Goal: Information Seeking & Learning: Learn about a topic

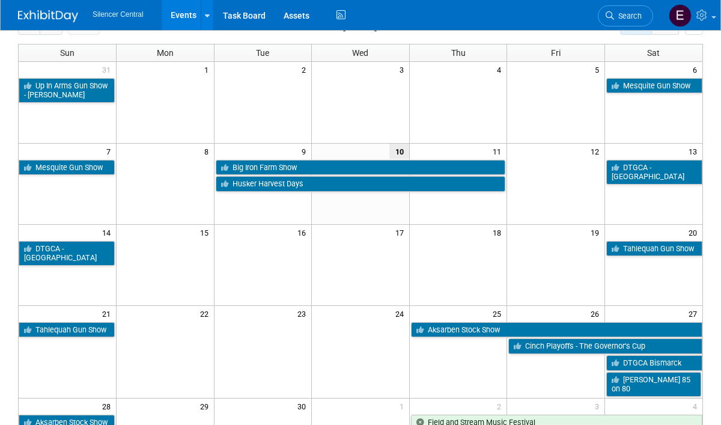
scroll to position [65, 0]
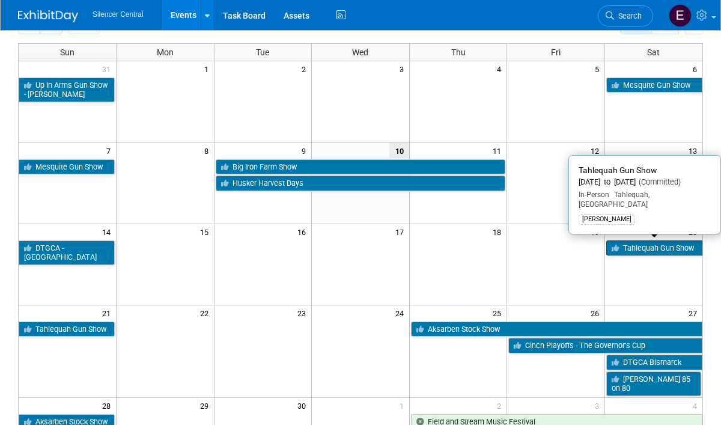
click at [675, 253] on link "Tahlequah Gun Show" at bounding box center [654, 248] width 96 height 16
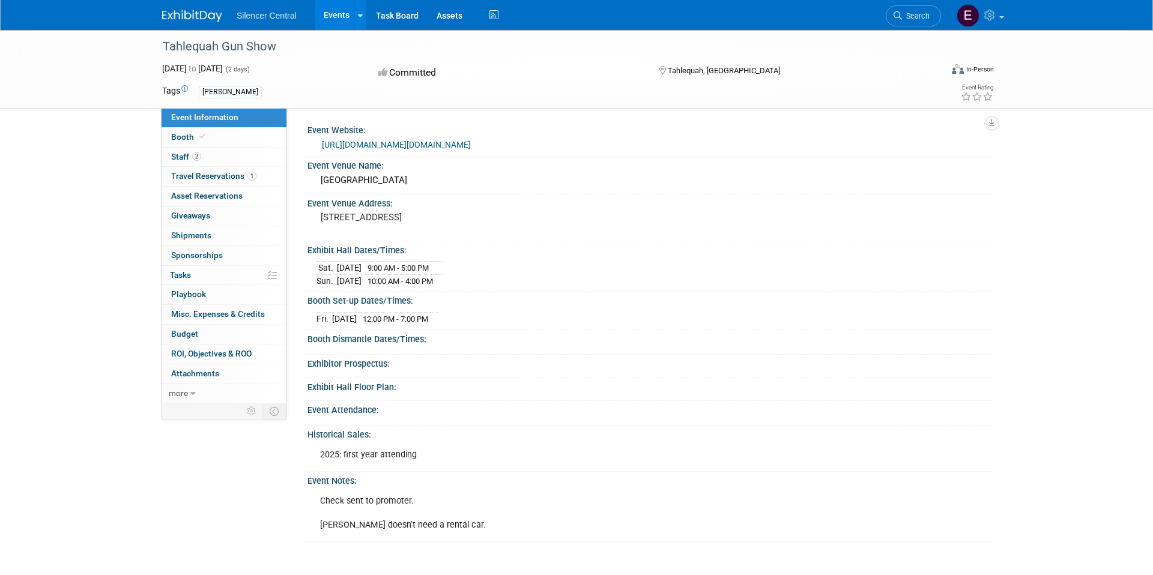
drag, startPoint x: 316, startPoint y: 213, endPoint x: 494, endPoint y: 220, distance: 177.9
click at [494, 220] on div "908 S College Ave, Tahlequah, OK 74464" at bounding box center [450, 223] width 285 height 29
copy pre "908 S College Ave, Tahlequah, OK 74464"
click at [228, 139] on link "Booth" at bounding box center [224, 137] width 125 height 19
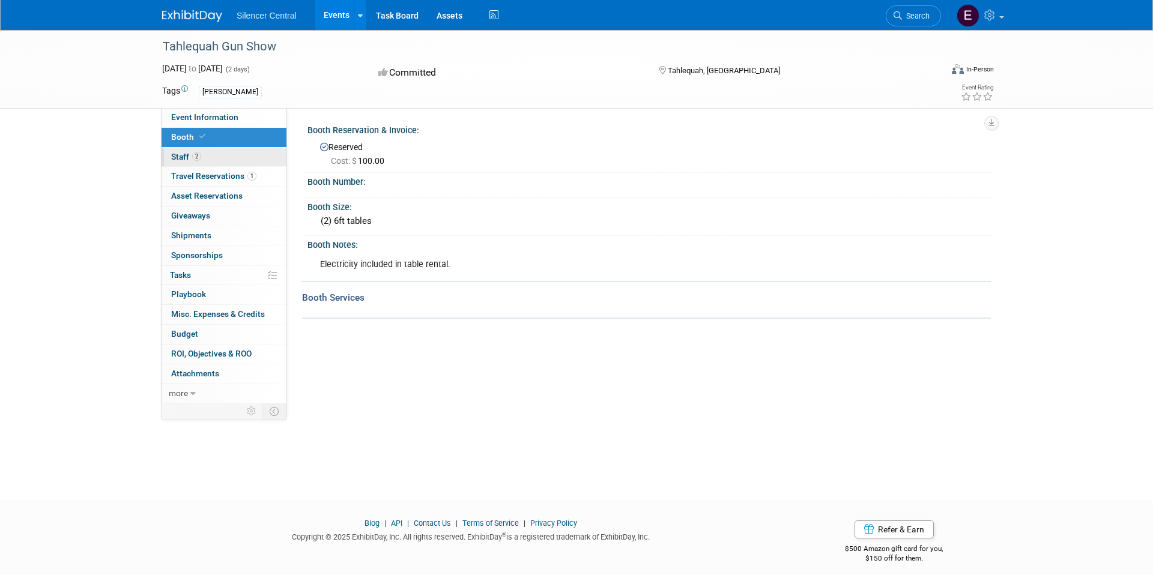
click at [231, 153] on link "2 Staff 2" at bounding box center [224, 157] width 125 height 19
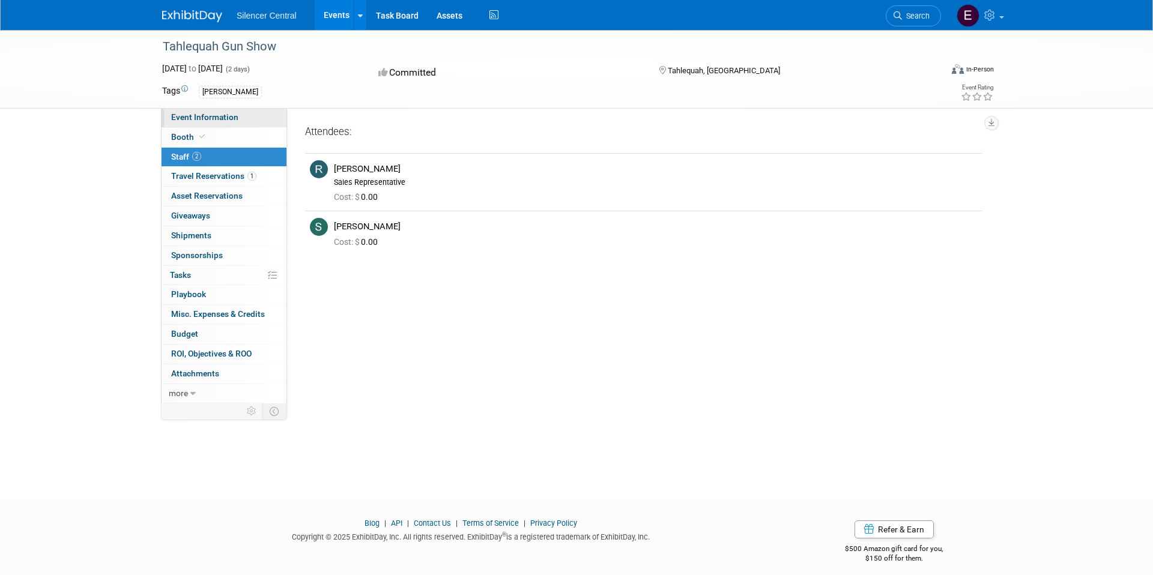
click at [210, 121] on span "Event Information" at bounding box center [204, 117] width 67 height 10
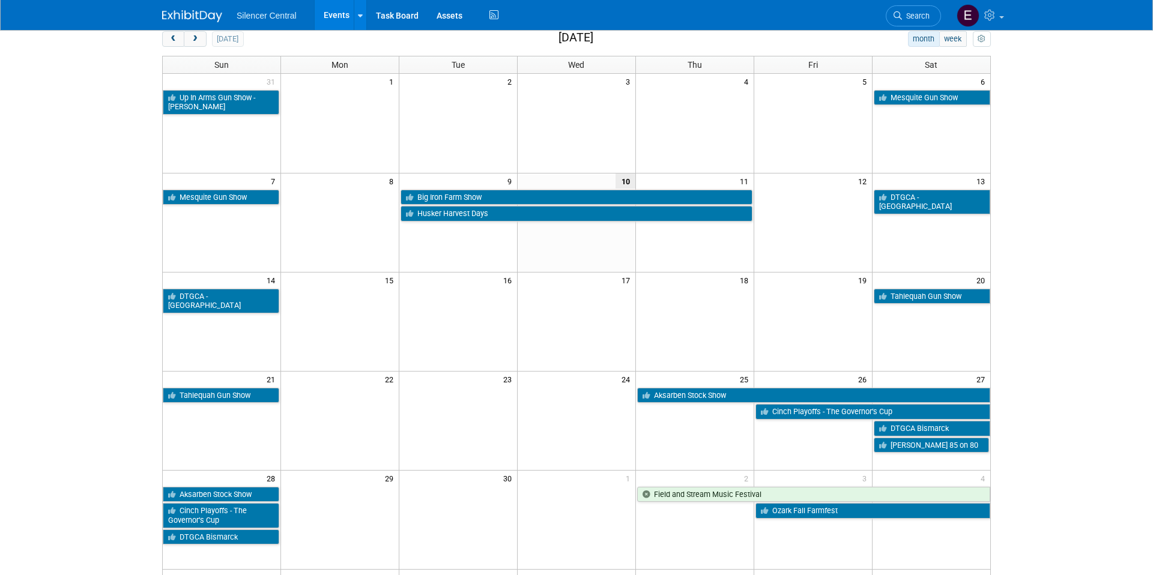
scroll to position [56, 0]
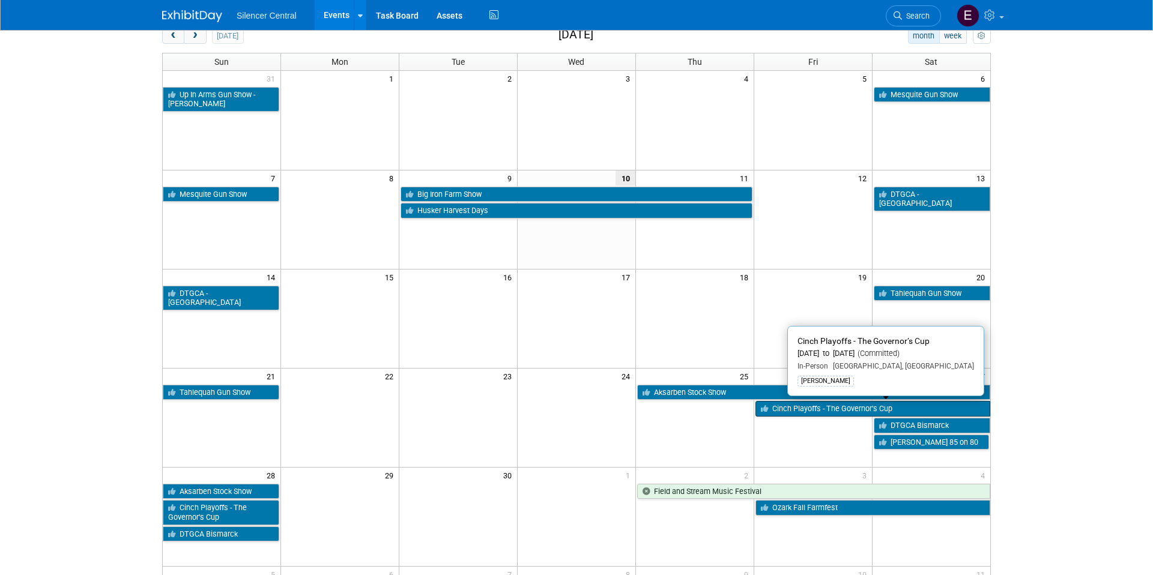
click at [803, 406] on link "Cinch Playoffs - The Governor’s Cup" at bounding box center [873, 409] width 235 height 16
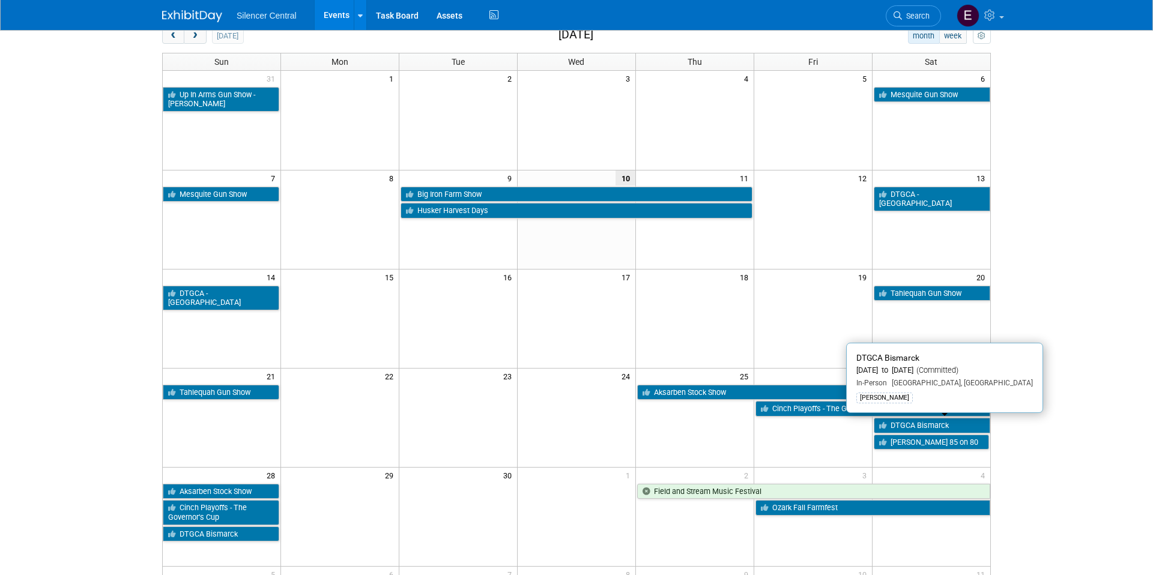
click at [903, 425] on link "DTGCA Bismarck" at bounding box center [932, 426] width 117 height 16
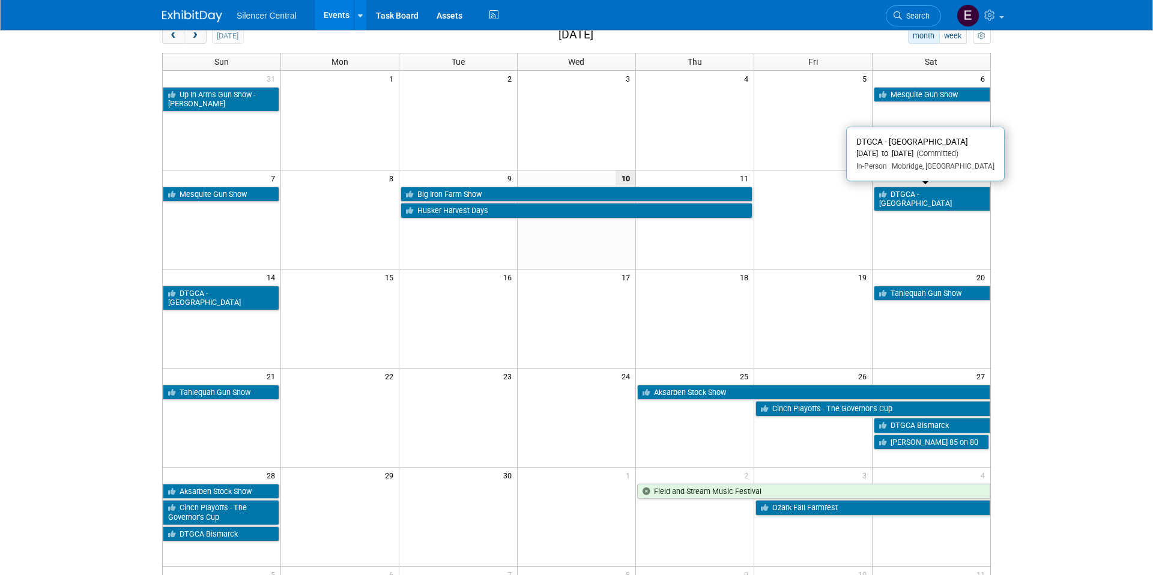
click at [963, 187] on link "DTGCA - [GEOGRAPHIC_DATA]" at bounding box center [932, 199] width 117 height 25
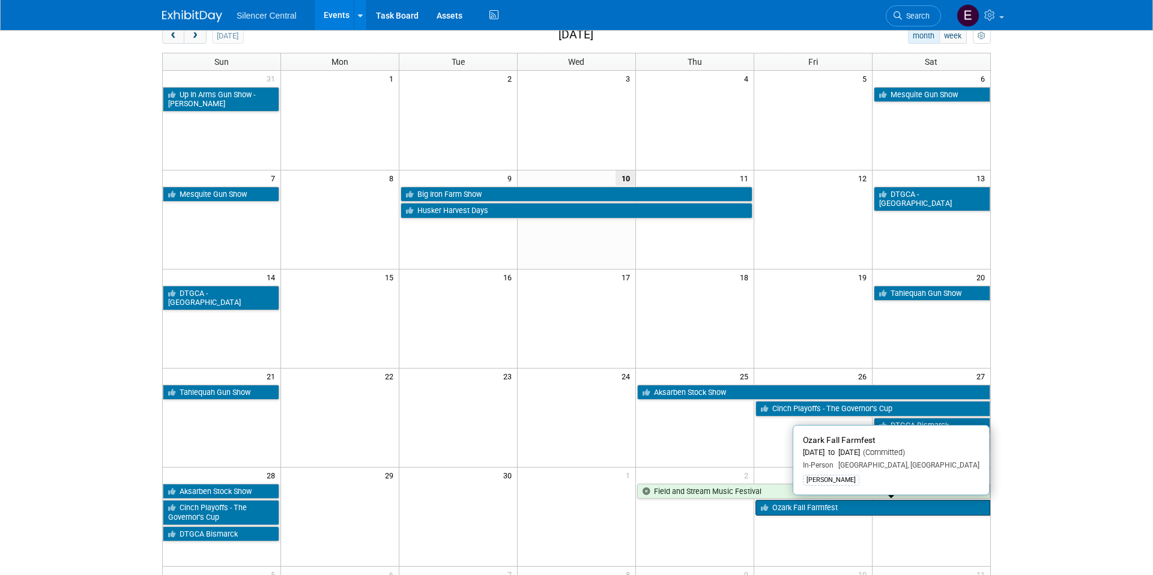
click at [834, 511] on link "Ozark Fall Farmfest" at bounding box center [873, 508] width 235 height 16
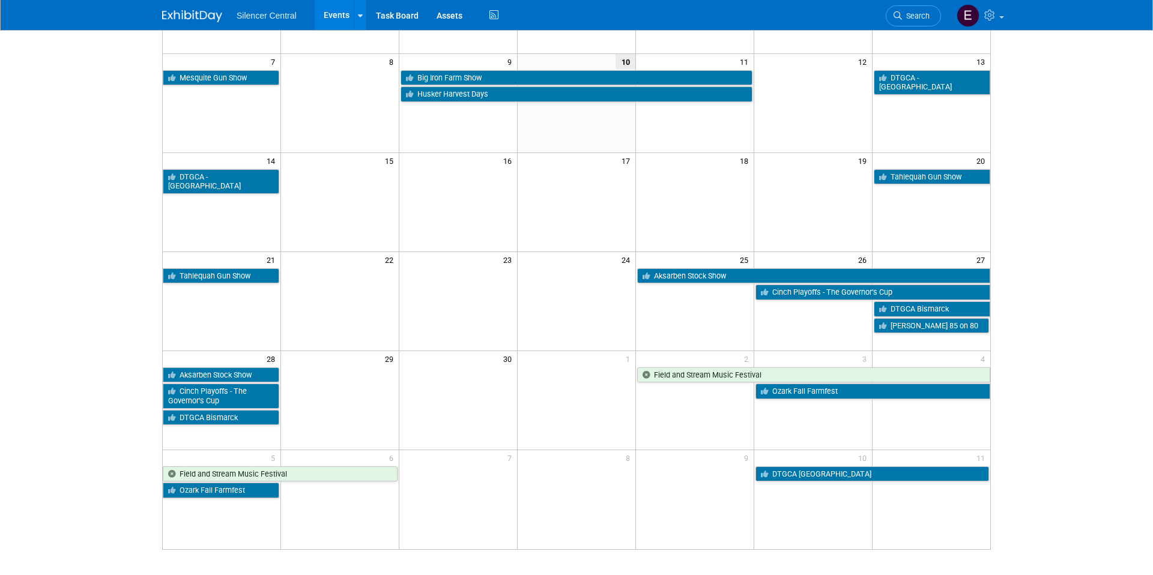
scroll to position [183, 0]
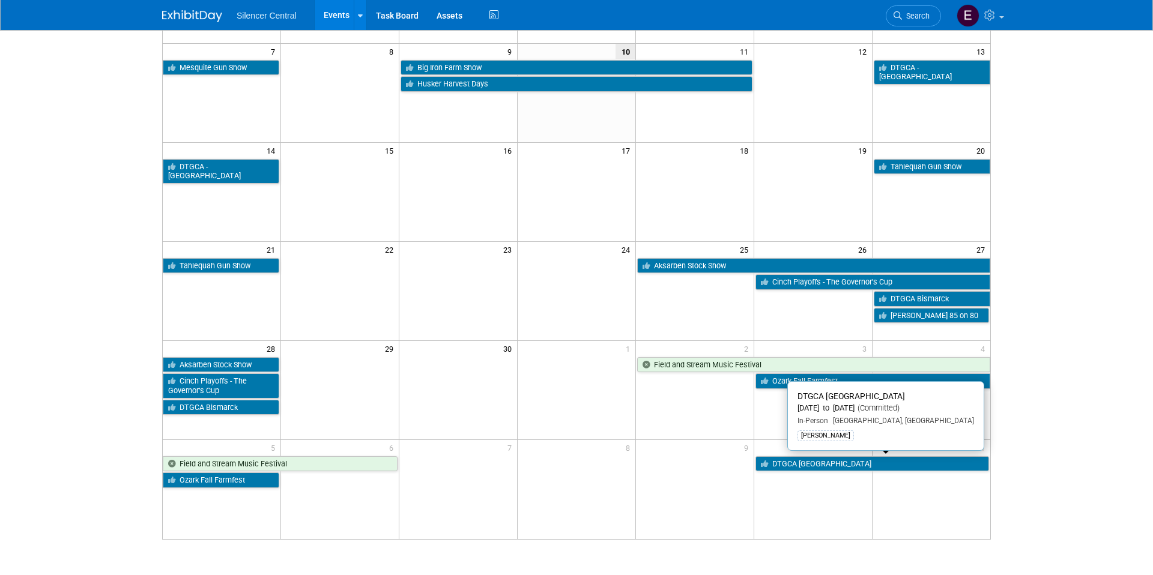
click at [927, 464] on link "DTGCA [GEOGRAPHIC_DATA]" at bounding box center [873, 465] width 234 height 16
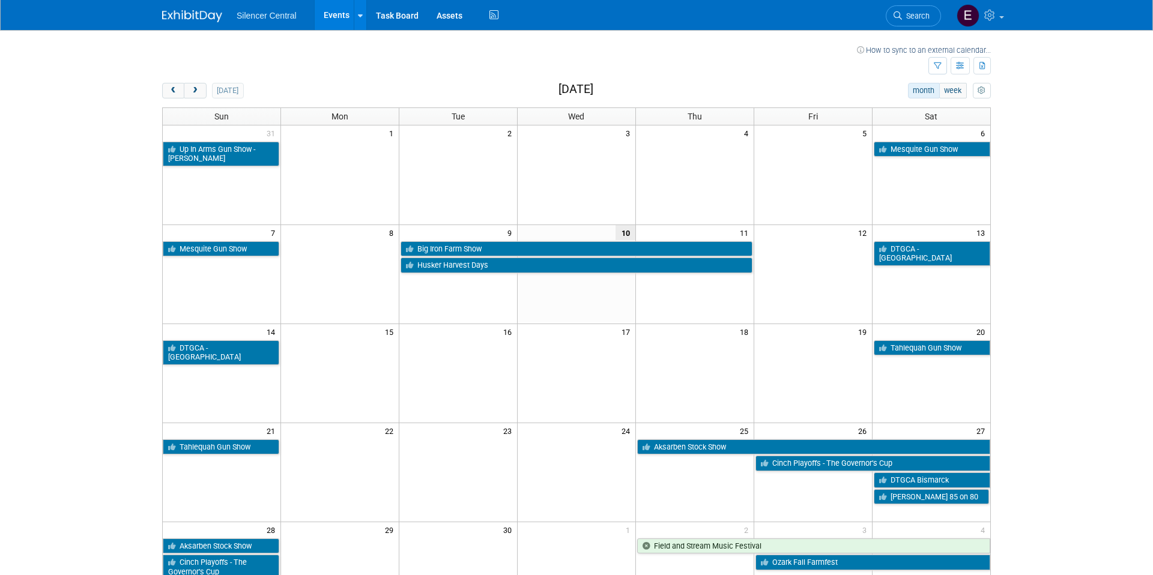
scroll to position [0, 0]
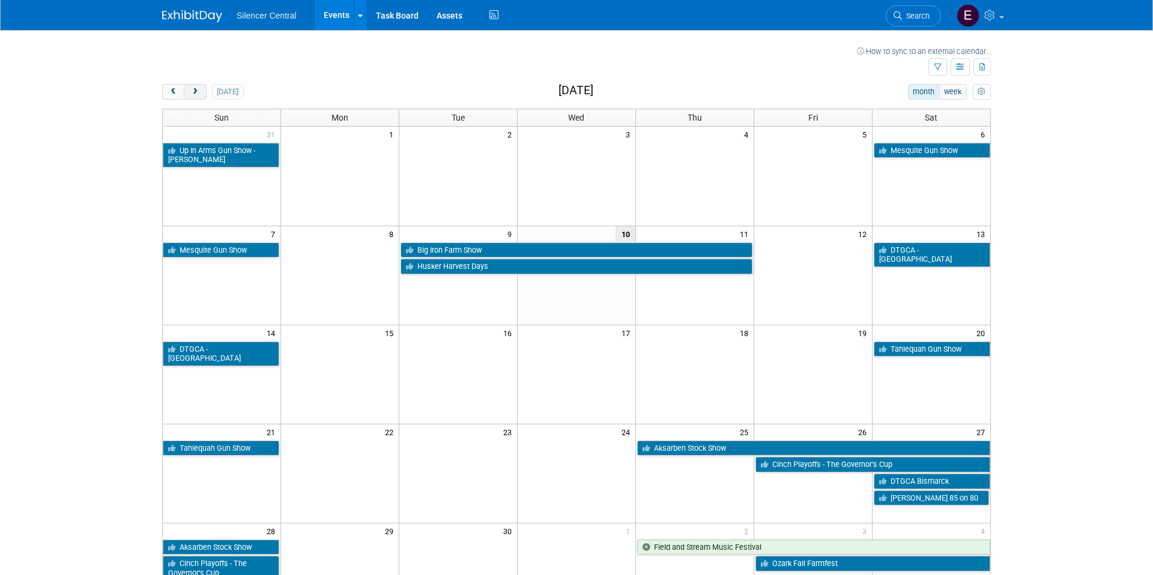
click at [196, 93] on span "next" at bounding box center [194, 92] width 9 height 8
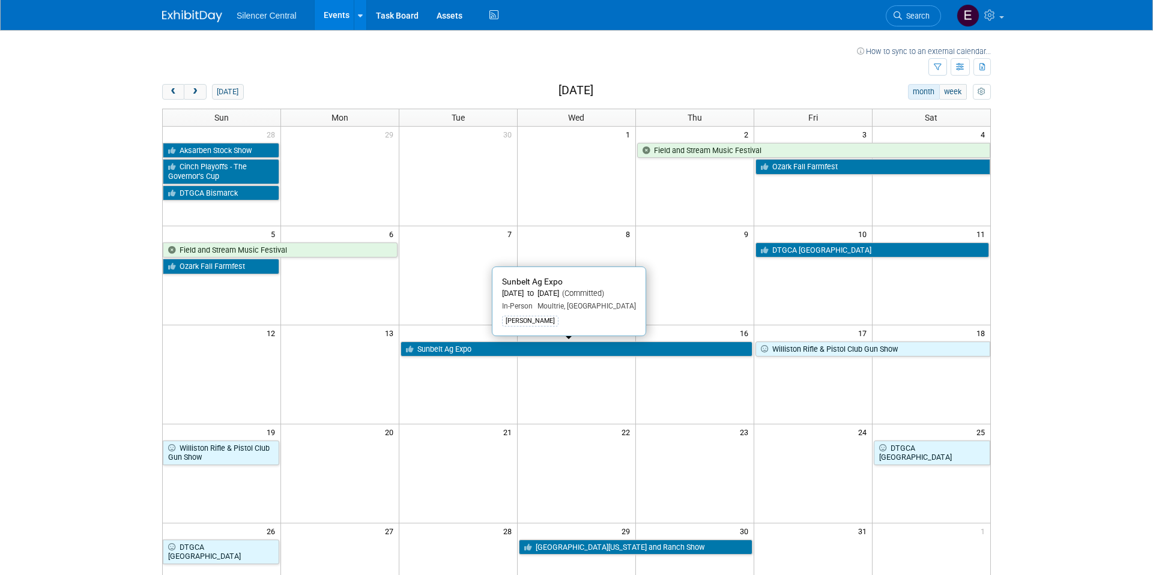
click at [678, 354] on link "Sunbelt Ag Expo" at bounding box center [577, 350] width 352 height 16
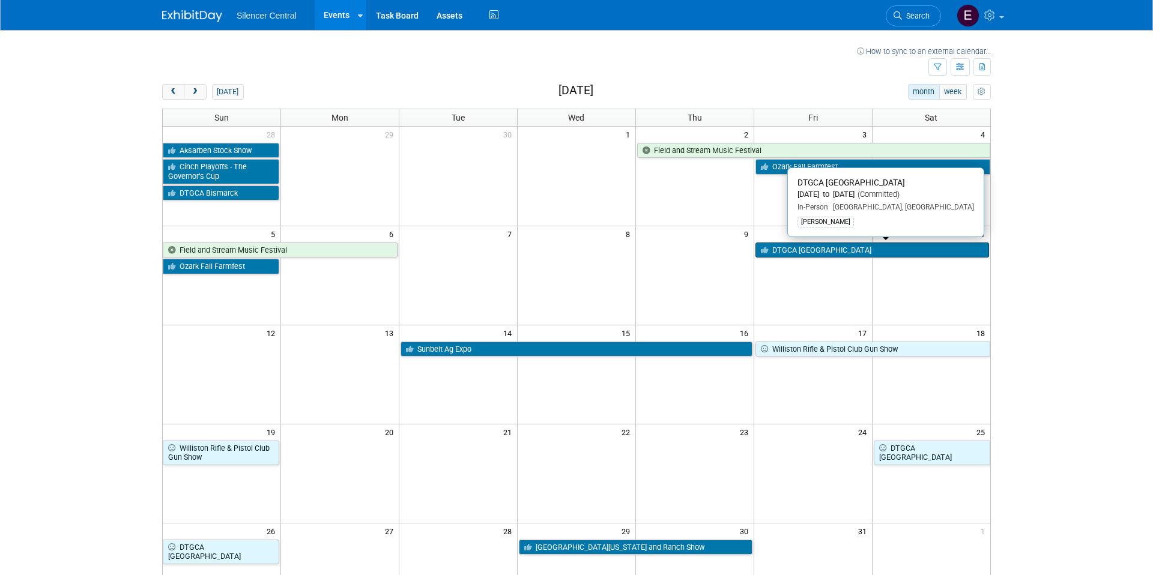
click at [798, 251] on link "DTGCA [GEOGRAPHIC_DATA]" at bounding box center [873, 251] width 234 height 16
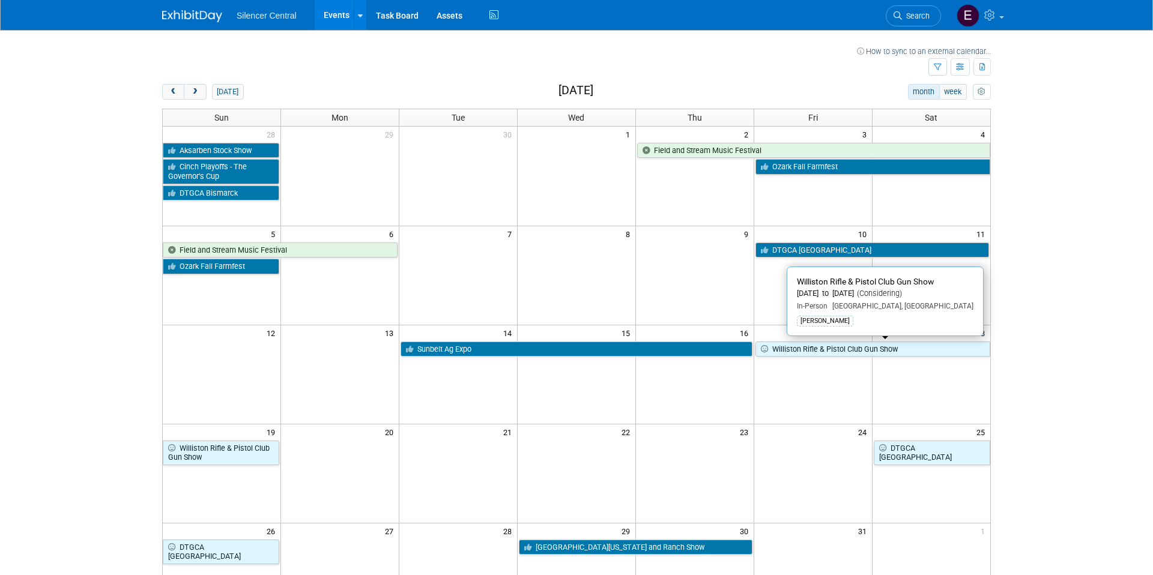
click at [916, 353] on link "Williston Rifle & Pistol Club Gun Show" at bounding box center [873, 350] width 235 height 16
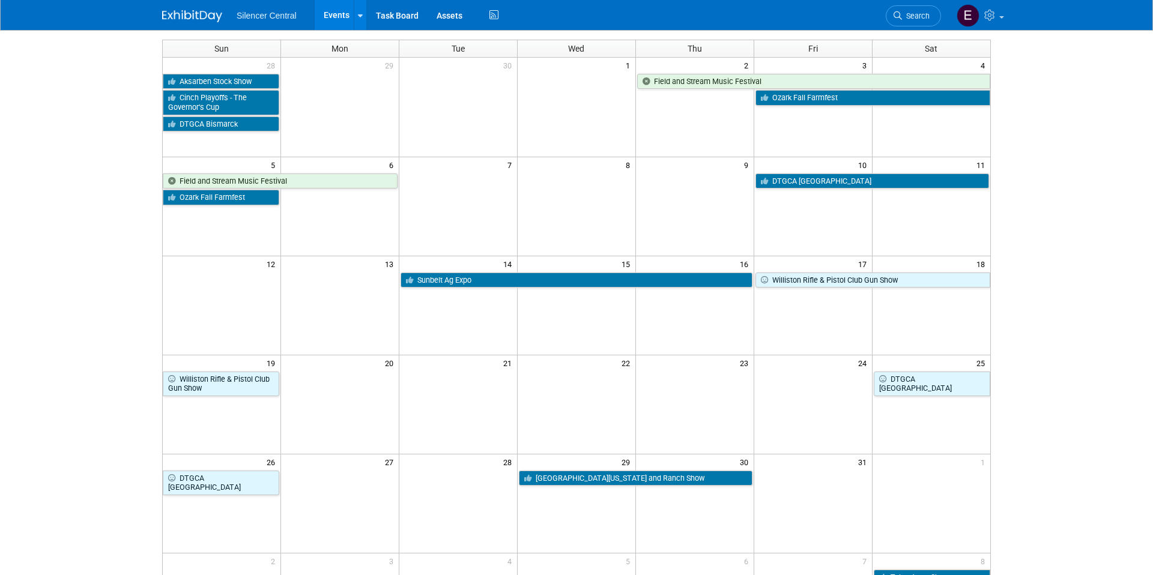
scroll to position [76, 0]
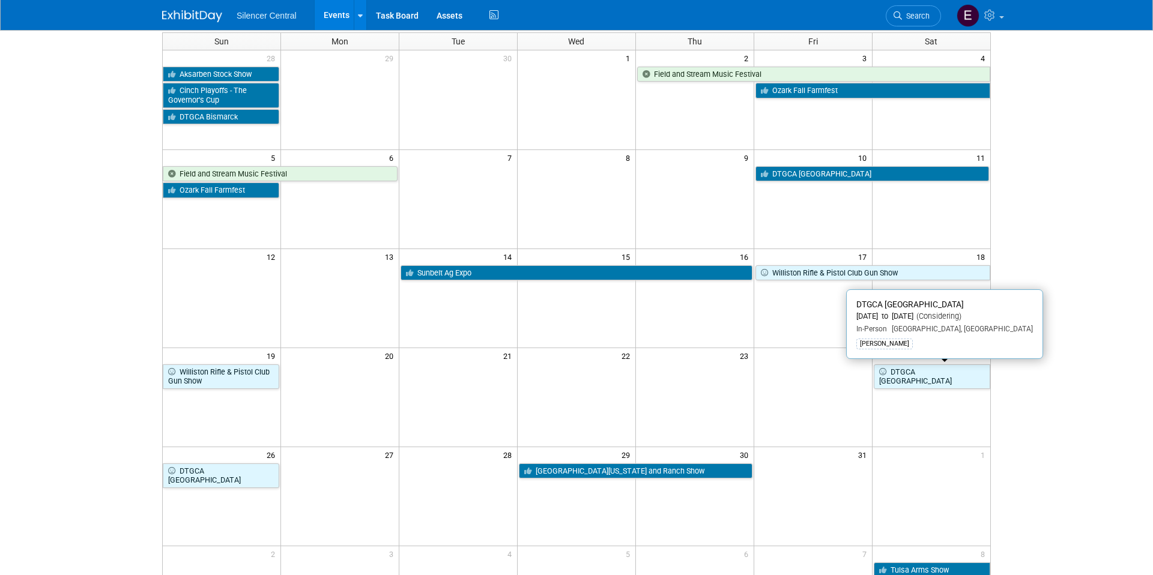
click at [897, 366] on link "DTGCA [GEOGRAPHIC_DATA]" at bounding box center [932, 377] width 117 height 25
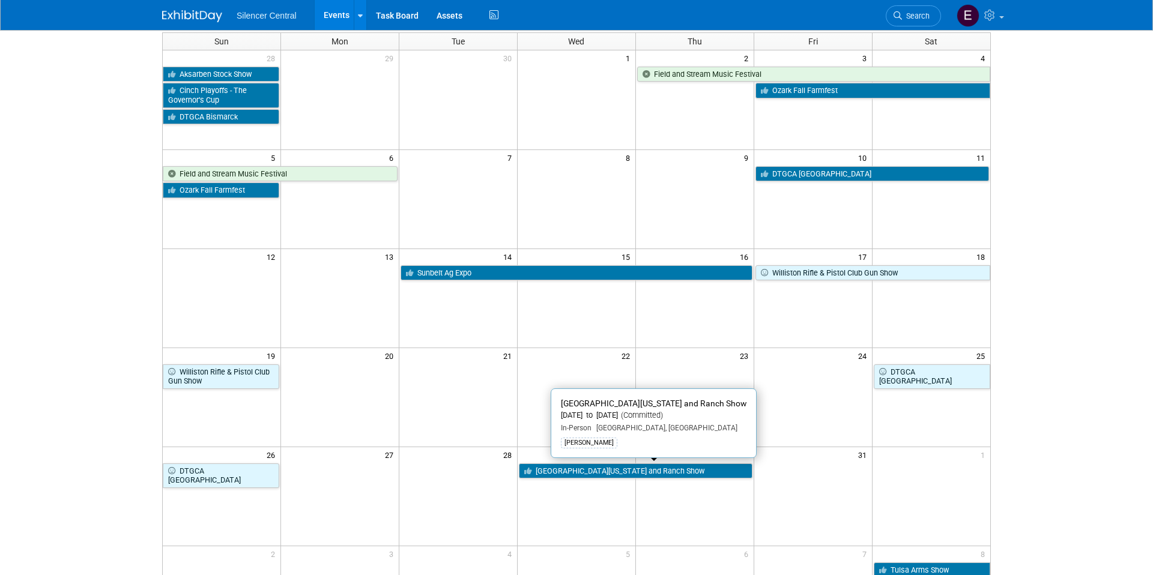
click at [718, 476] on link "[GEOGRAPHIC_DATA][US_STATE] and Ranch Show" at bounding box center [636, 472] width 234 height 16
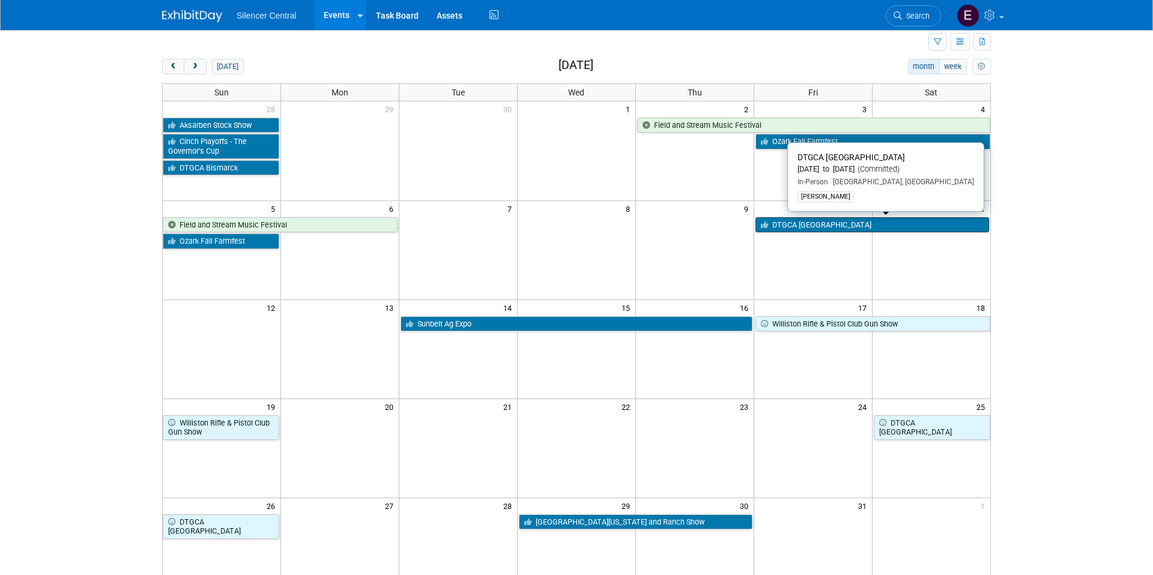
scroll to position [0, 0]
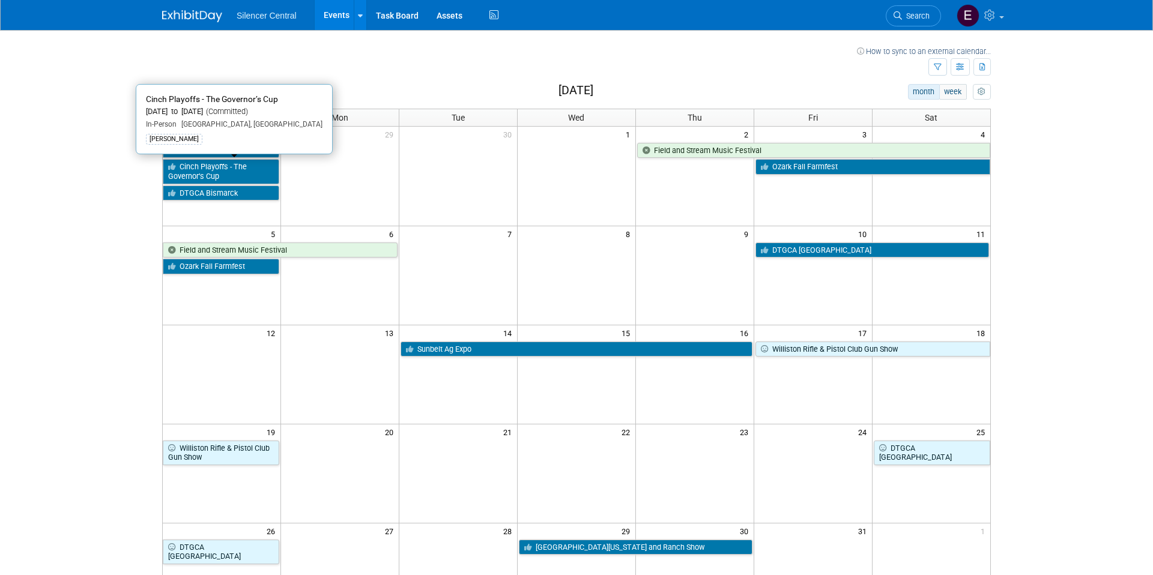
click at [240, 172] on link "Cinch Playoffs - The Governor’s Cup" at bounding box center [221, 171] width 117 height 25
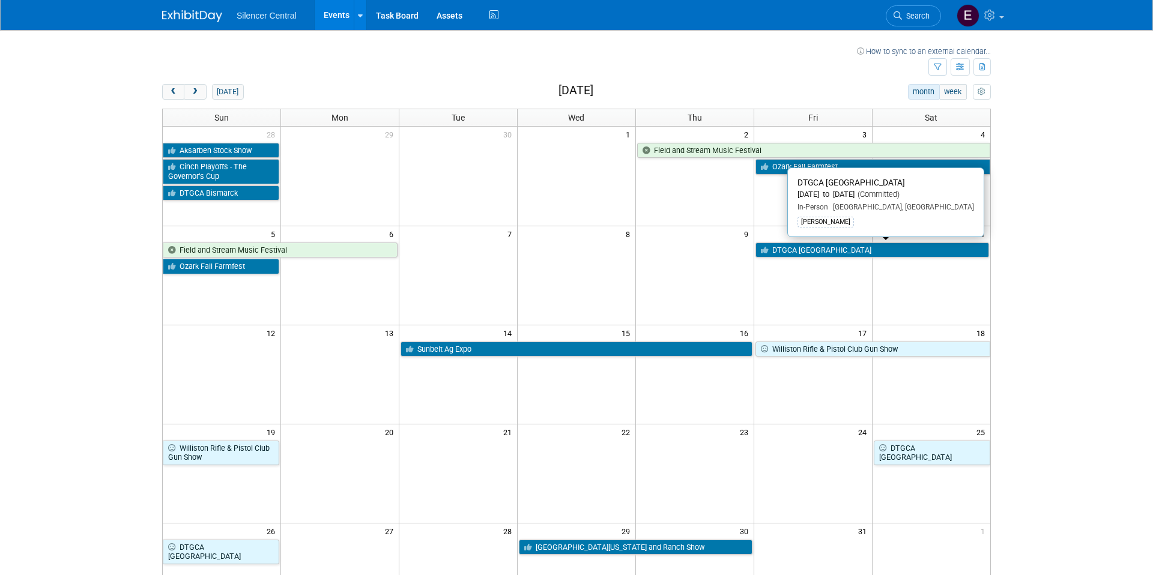
click at [867, 252] on link "DTGCA [GEOGRAPHIC_DATA]" at bounding box center [873, 251] width 234 height 16
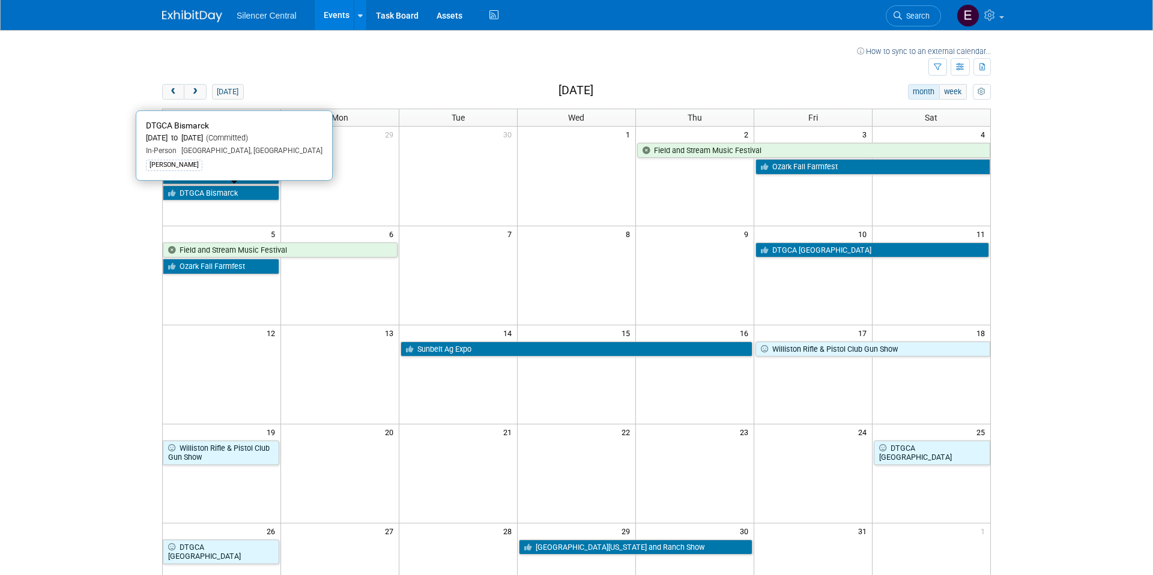
click at [224, 189] on link "DTGCA Bismarck" at bounding box center [221, 194] width 117 height 16
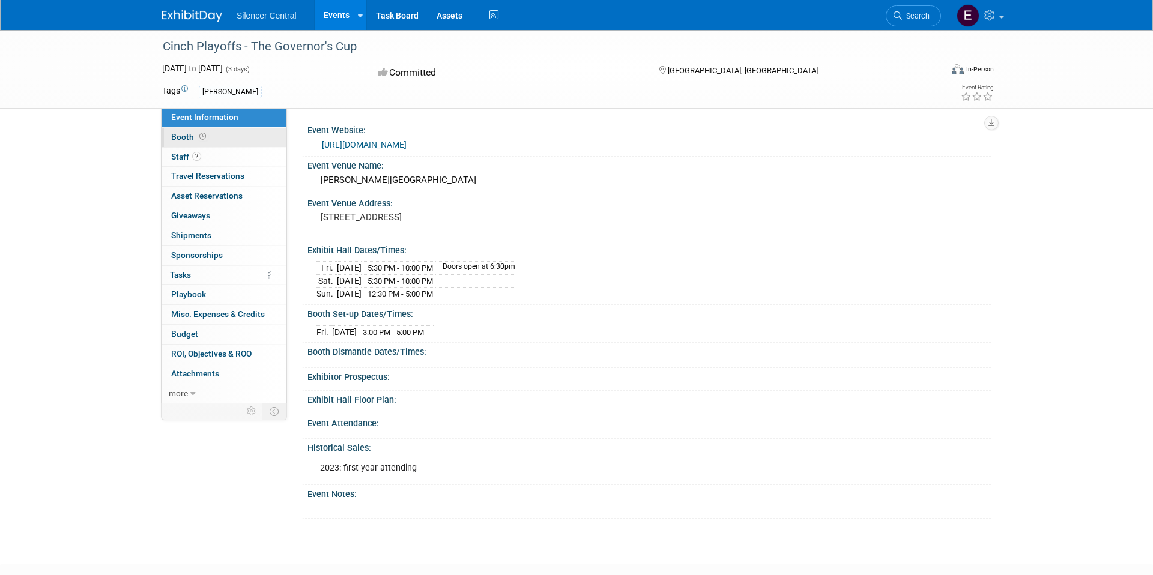
click at [241, 142] on link "Booth" at bounding box center [224, 137] width 125 height 19
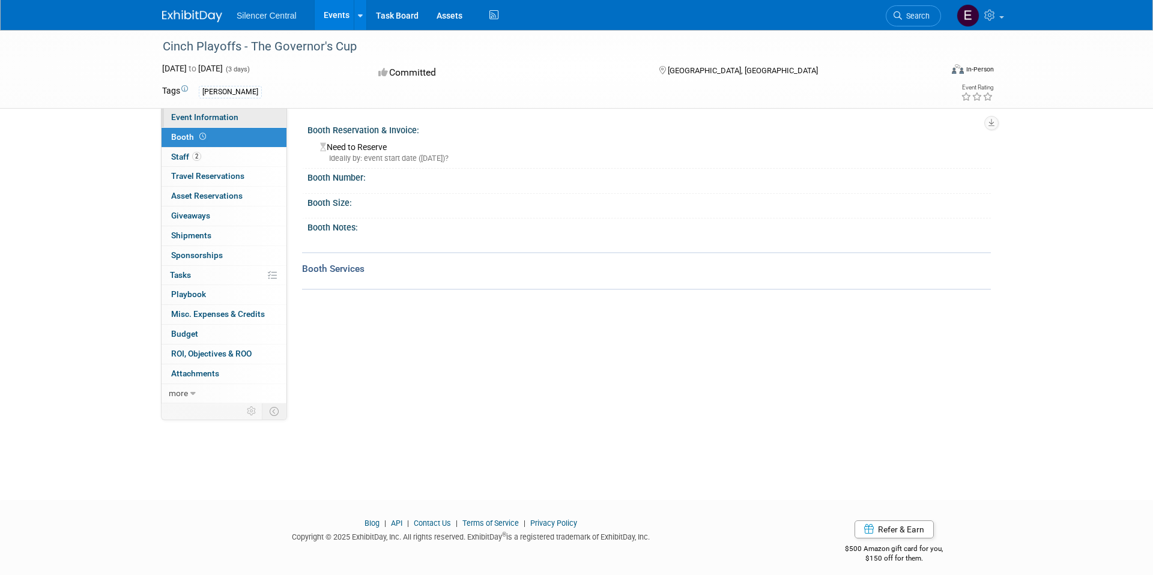
click at [216, 121] on span "Event Information" at bounding box center [204, 117] width 67 height 10
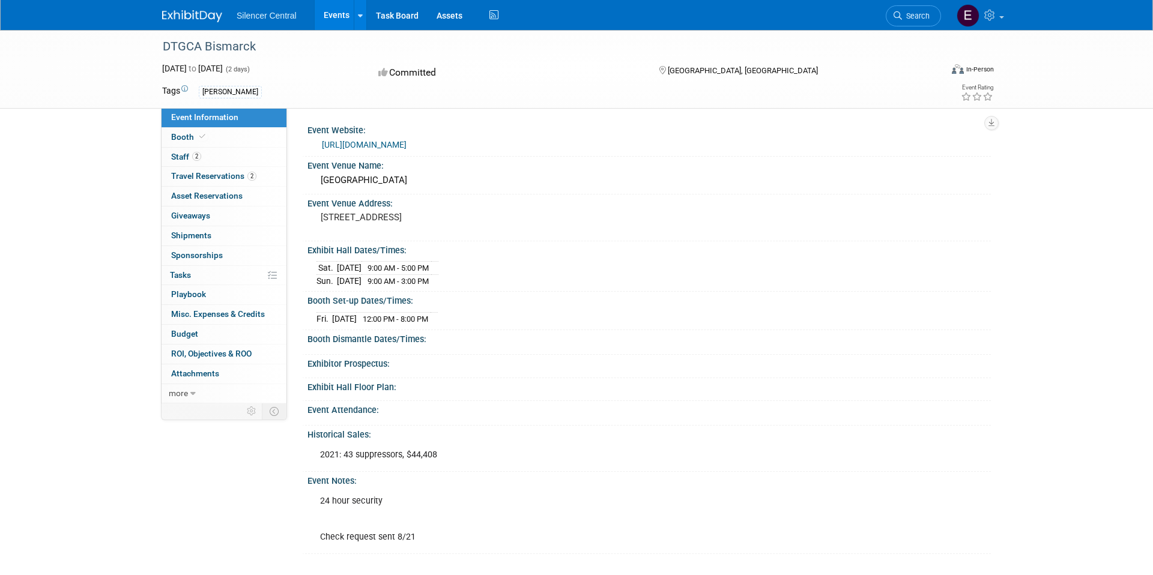
drag, startPoint x: 321, startPoint y: 217, endPoint x: 491, endPoint y: 222, distance: 170.1
click at [492, 222] on pre "315 S 5th St, Bismarck, ND 58504" at bounding box center [450, 217] width 258 height 11
copy pre "315 S 5th St, Bismarck, ND 58504"
drag, startPoint x: 467, startPoint y: 221, endPoint x: 311, endPoint y: 216, distance: 156.9
click at [311, 216] on div "315 S 5th St, Bismarck, ND 58504" at bounding box center [450, 223] width 285 height 29
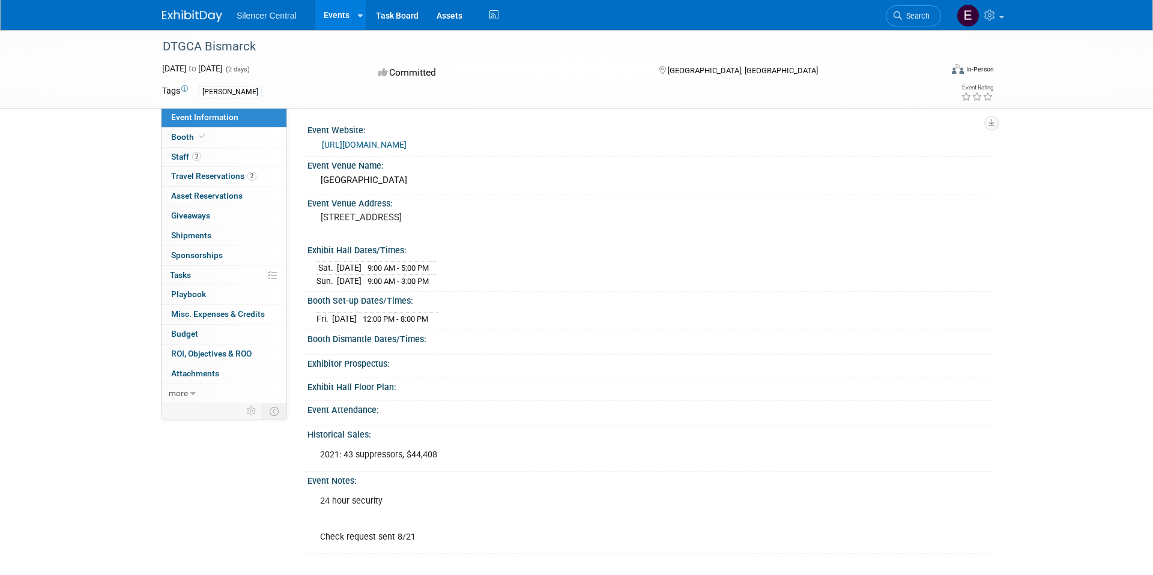
copy pre "315 S 5th St, Bismarck, ND 58504"
click at [426, 144] on div "https://www.dtgca.org/" at bounding box center [652, 145] width 660 height 14
drag, startPoint x: 413, startPoint y: 143, endPoint x: 320, endPoint y: 144, distance: 92.5
click at [318, 144] on div "https://www.dtgca.org/" at bounding box center [650, 143] width 666 height 17
copy link "https://www.dtgca.org/"
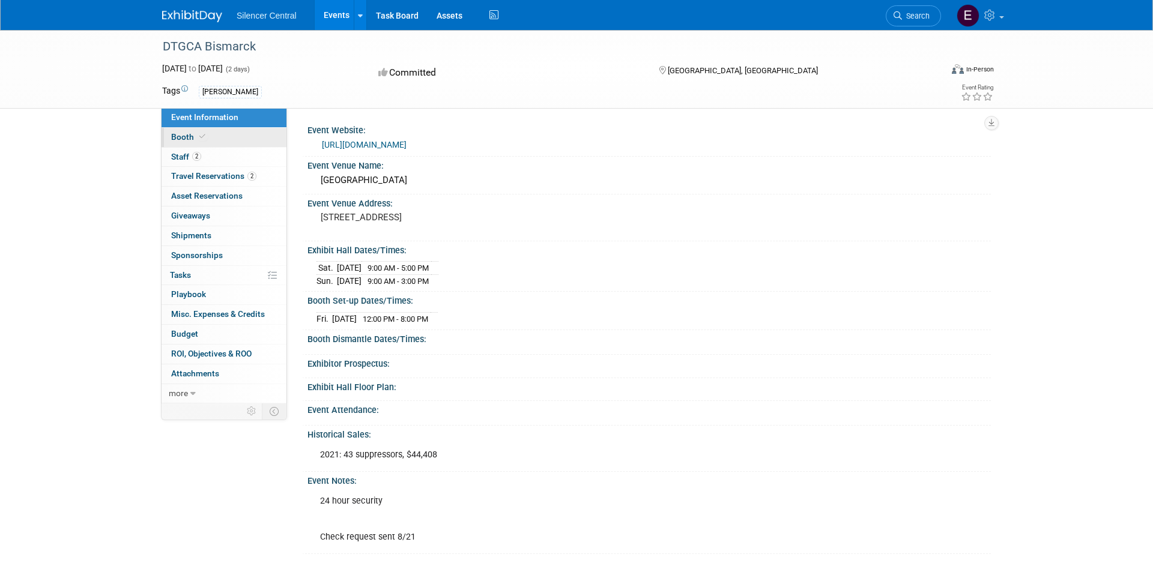
click at [235, 138] on link "Booth" at bounding box center [224, 137] width 125 height 19
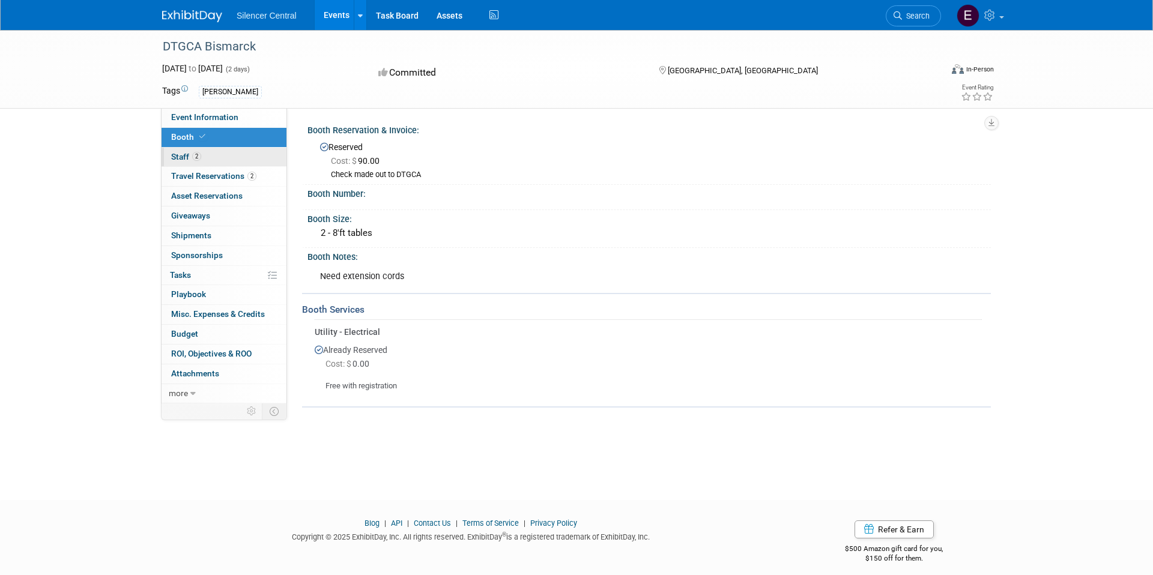
click at [223, 156] on link "2 Staff 2" at bounding box center [224, 157] width 125 height 19
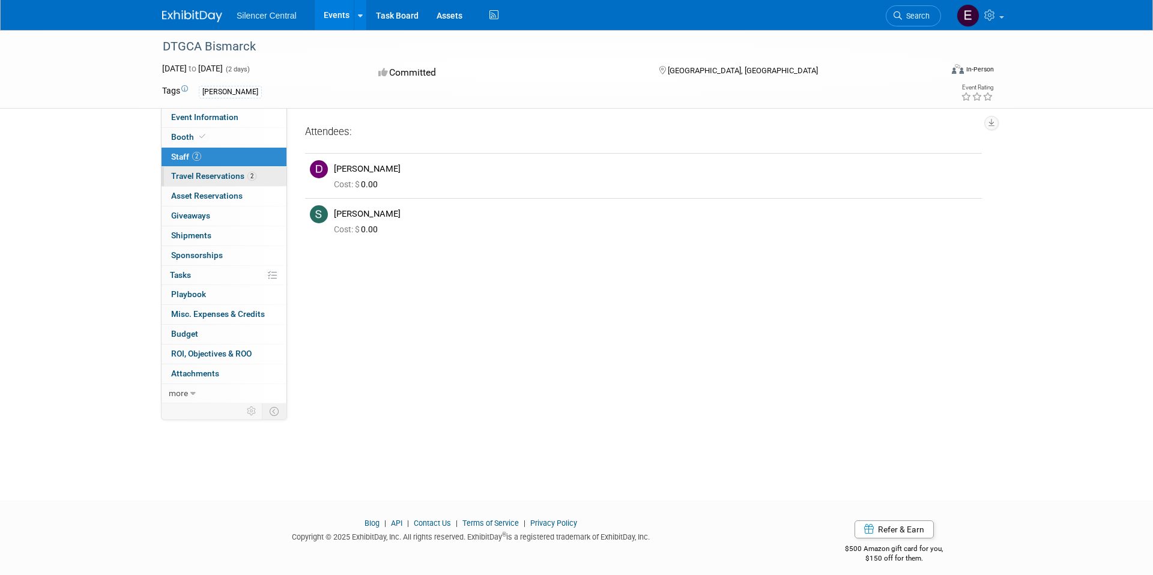
click at [228, 175] on span "Travel Reservations 2" at bounding box center [213, 176] width 85 height 10
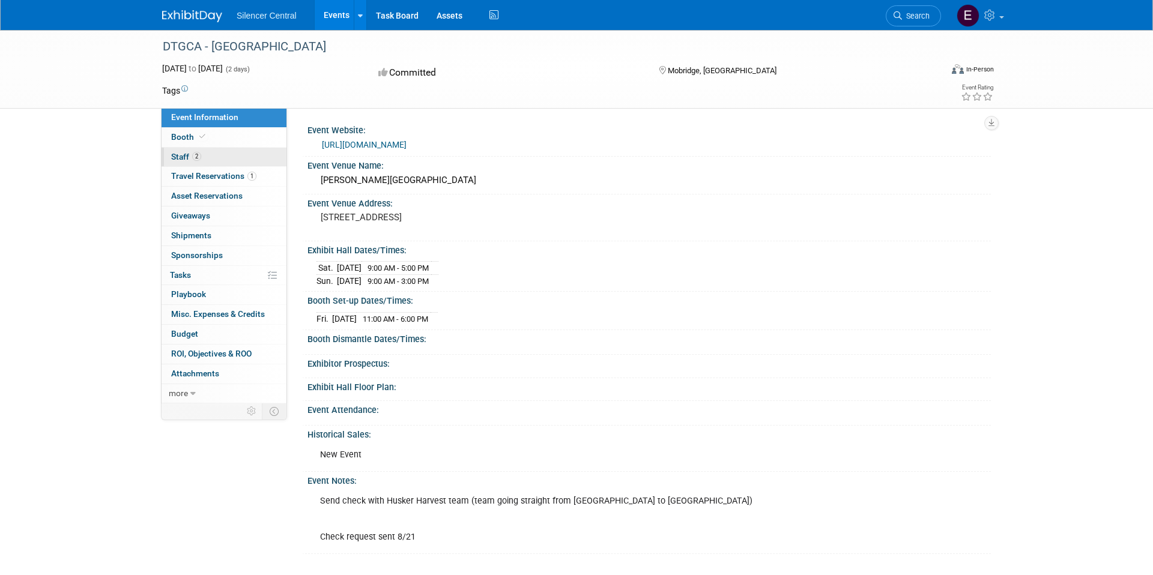
click at [229, 159] on link "2 Staff 2" at bounding box center [224, 157] width 125 height 19
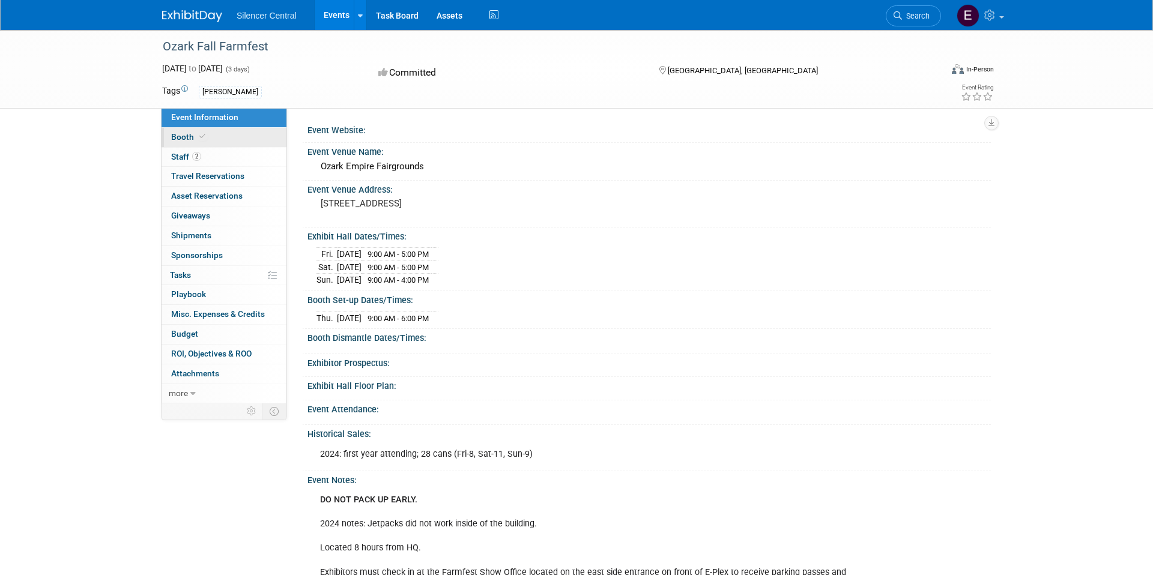
click at [209, 138] on link "Booth" at bounding box center [224, 137] width 125 height 19
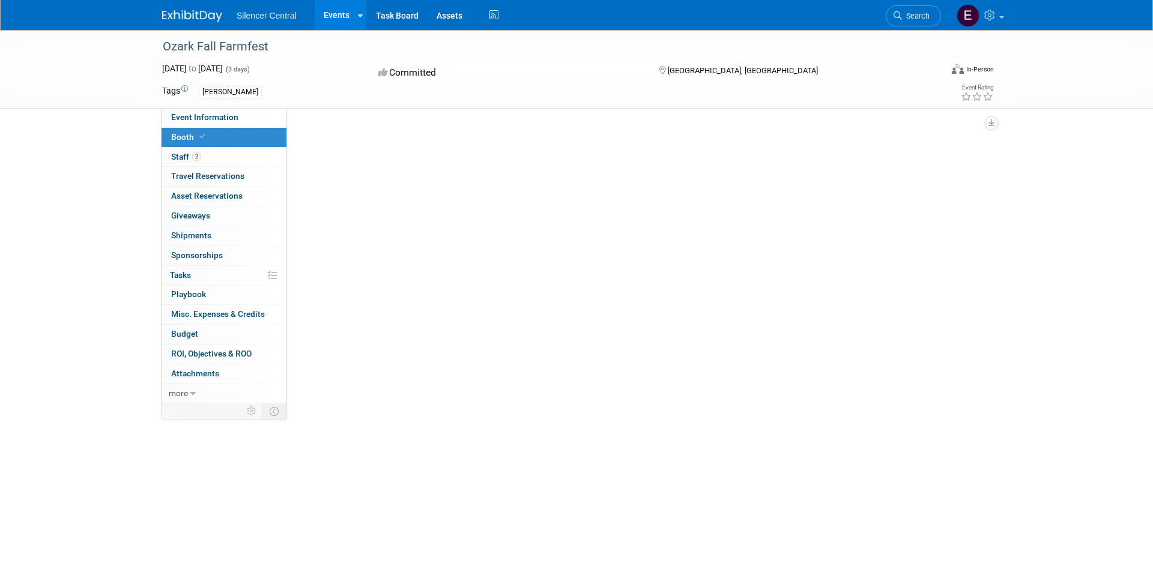
click at [209, 138] on link "Booth" at bounding box center [224, 137] width 125 height 19
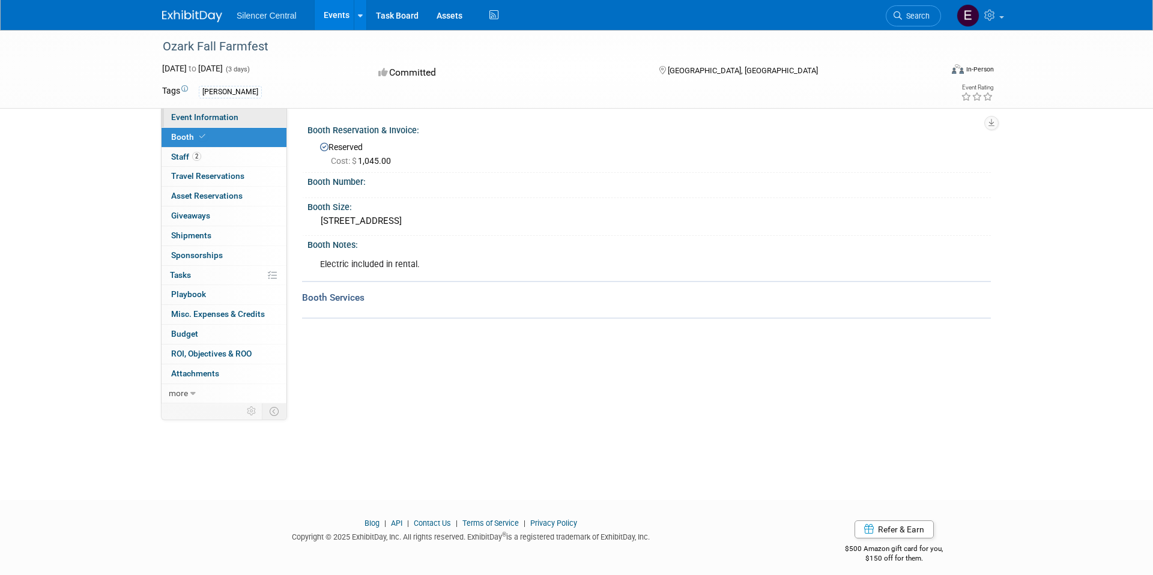
click at [183, 116] on span "Event Information" at bounding box center [204, 117] width 67 height 10
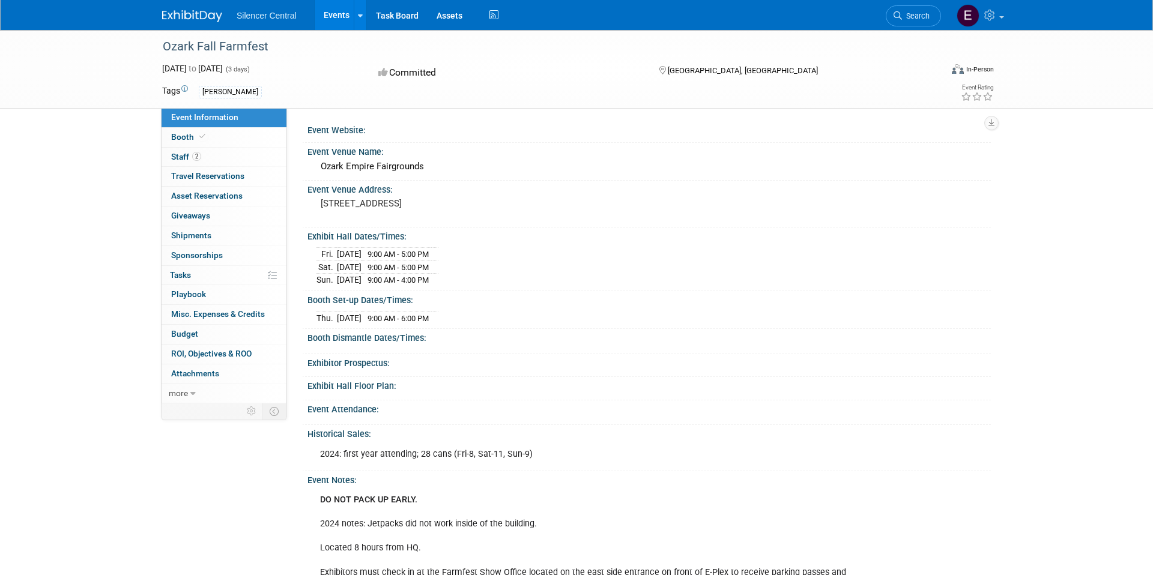
drag, startPoint x: 491, startPoint y: 205, endPoint x: 473, endPoint y: 201, distance: 17.9
click at [439, 202] on pre "3001 N Grant Ave, Springfield, MO 65803" at bounding box center [450, 203] width 258 height 11
drag, startPoint x: 324, startPoint y: 165, endPoint x: 449, endPoint y: 171, distance: 125.7
click at [447, 167] on div "Ozark Empire Fairgrounds" at bounding box center [650, 166] width 666 height 19
copy div "Ozark Empire Fairgrounds"
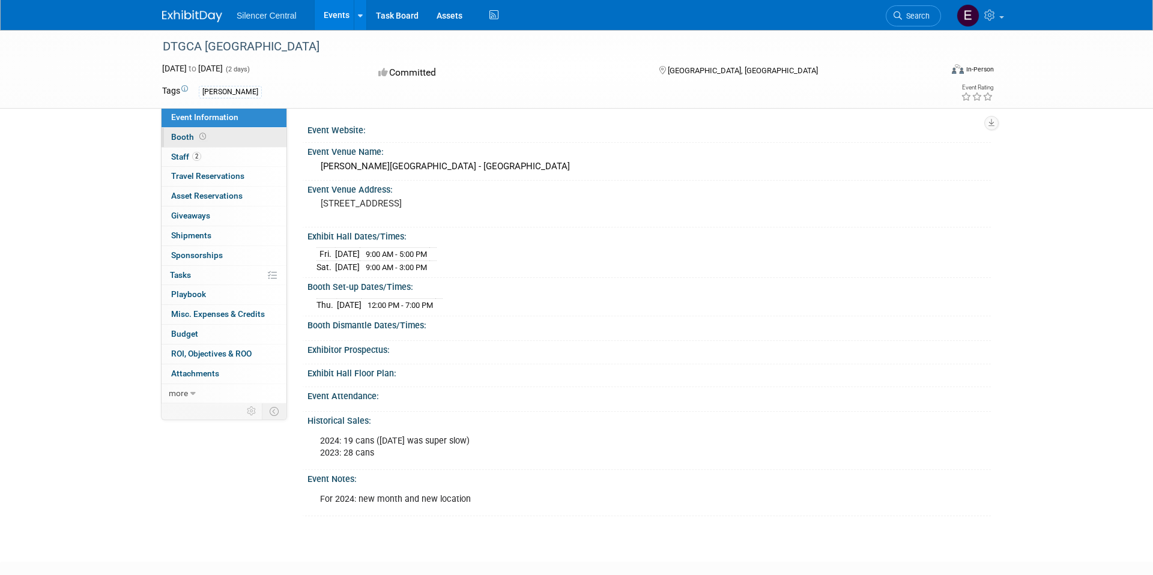
click at [201, 137] on icon at bounding box center [202, 136] width 7 height 7
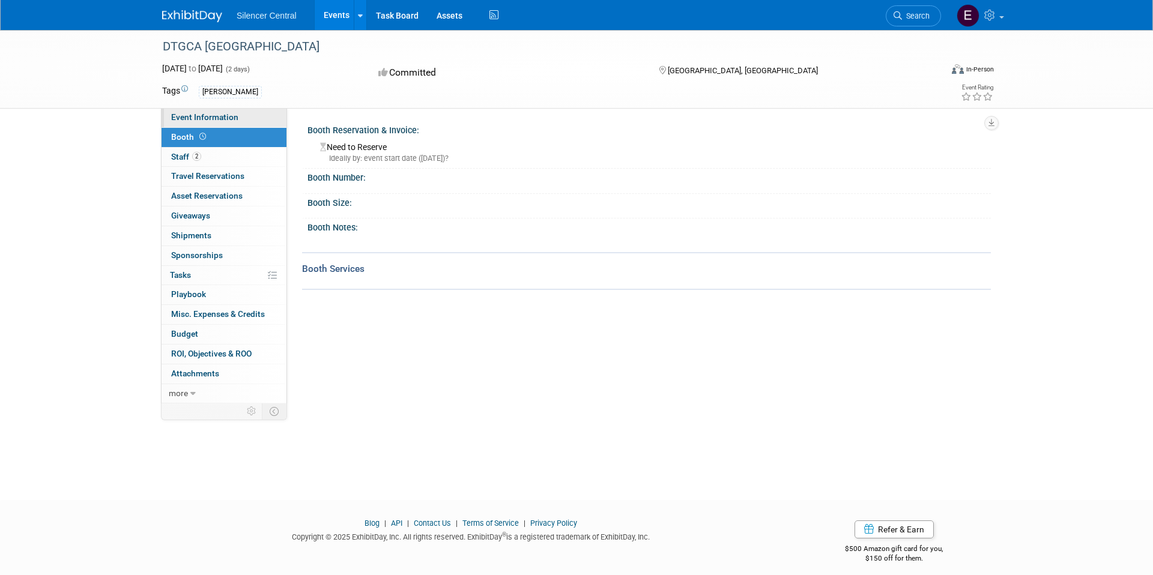
click at [194, 118] on span "Event Information" at bounding box center [204, 117] width 67 height 10
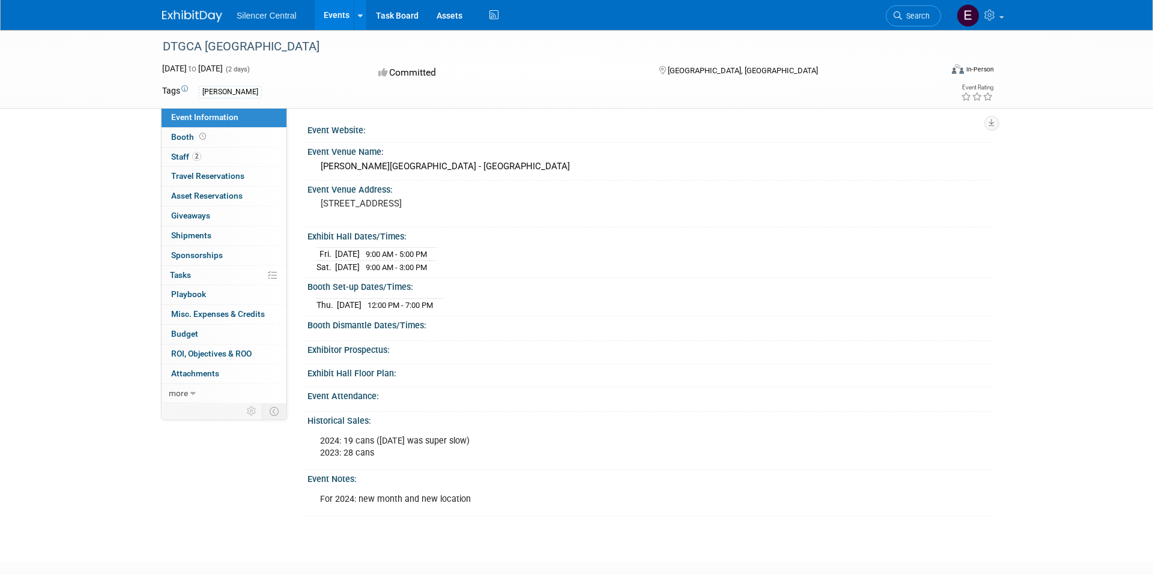
drag, startPoint x: 348, startPoint y: 163, endPoint x: 514, endPoint y: 171, distance: 165.3
click at [514, 168] on div "W.H. Lyons Fairgrounds - North Expo Room" at bounding box center [650, 167] width 684 height 20
copy div "W.H. Lyons Fairgrounds - North Expo Room"
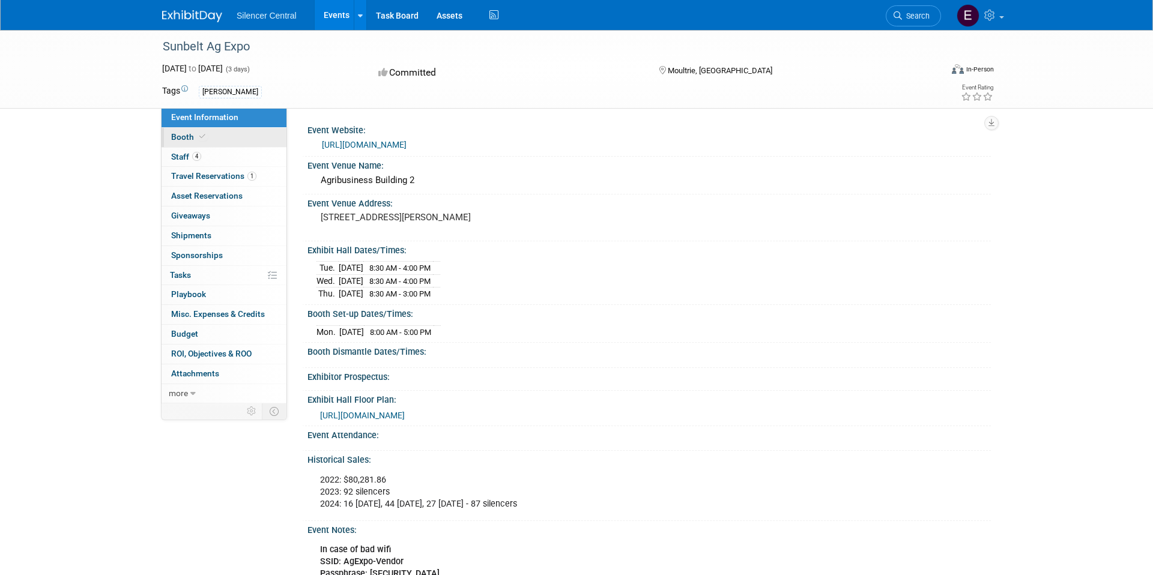
click at [225, 137] on link "Booth" at bounding box center [224, 137] width 125 height 19
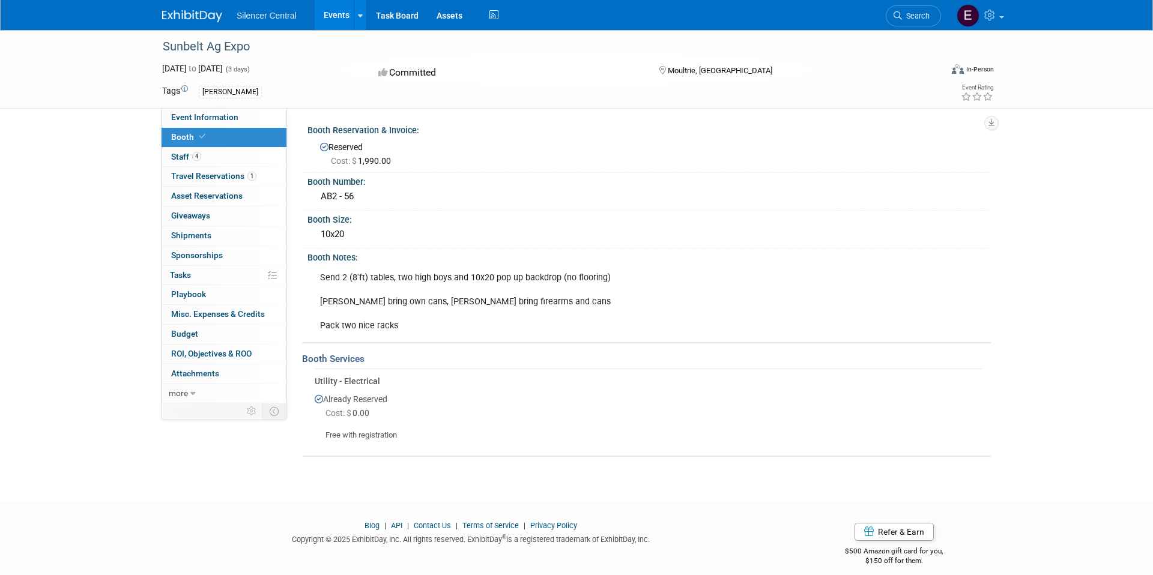
drag, startPoint x: 327, startPoint y: 196, endPoint x: 369, endPoint y: 199, distance: 42.2
click at [369, 199] on div "AB2 - 56" at bounding box center [650, 197] width 684 height 20
copy div "AB2 - 56"
click at [210, 118] on span "Event Information" at bounding box center [204, 117] width 67 height 10
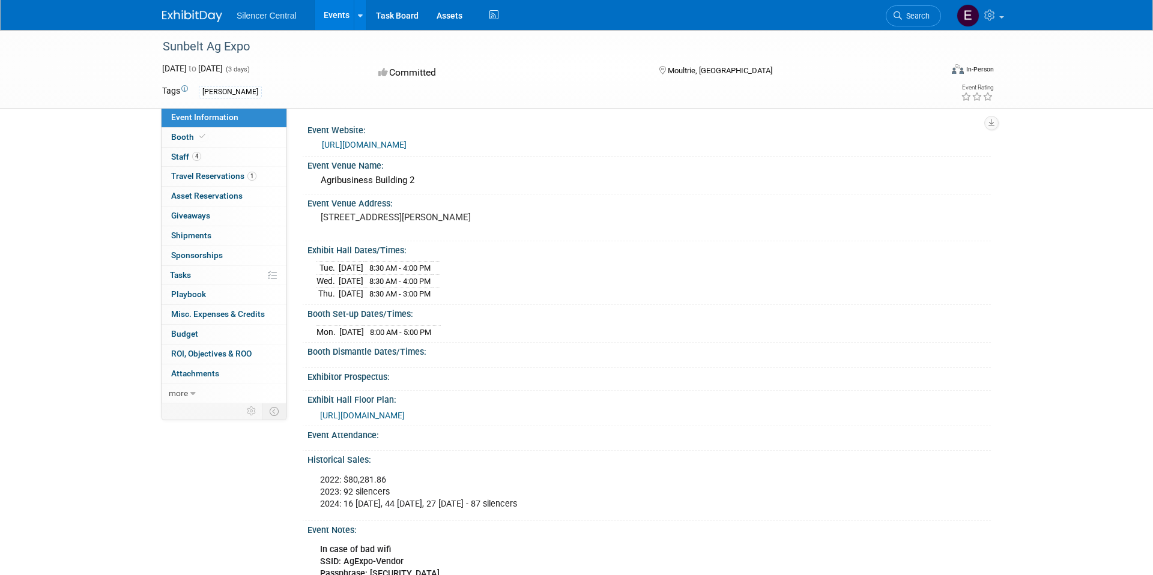
drag, startPoint x: 320, startPoint y: 216, endPoint x: 505, endPoint y: 219, distance: 185.0
click at [505, 219] on div "[STREET_ADDRESS][PERSON_NAME]" at bounding box center [450, 223] width 267 height 28
copy pre "[STREET_ADDRESS][PERSON_NAME]"
drag, startPoint x: 404, startPoint y: 143, endPoint x: 328, endPoint y: 144, distance: 76.3
click at [322, 147] on div "[URL][DOMAIN_NAME]" at bounding box center [652, 145] width 660 height 14
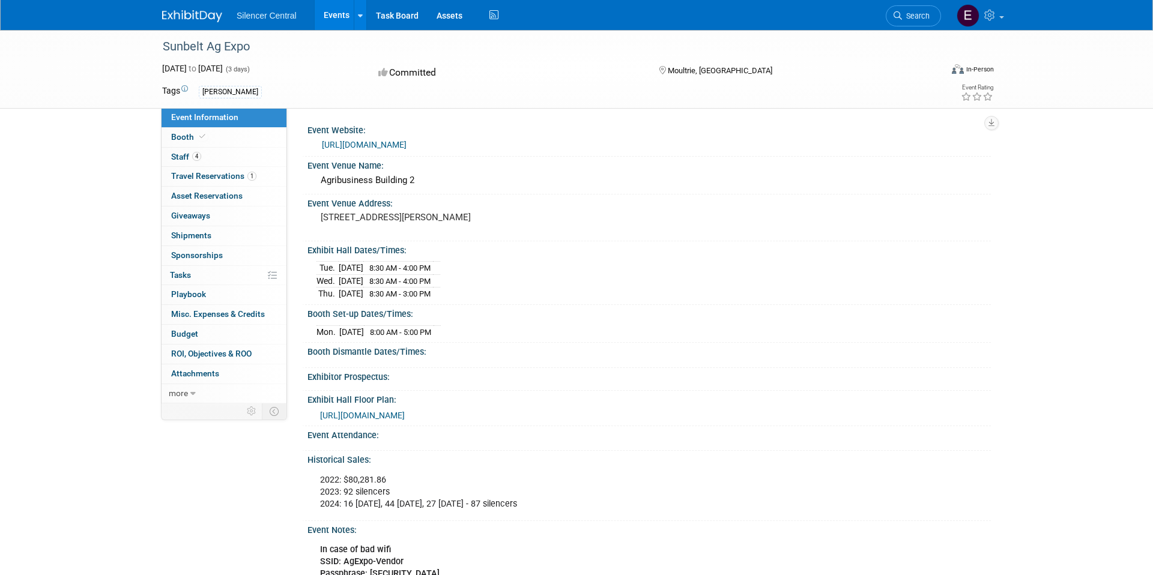
copy link "[URL][DOMAIN_NAME]"
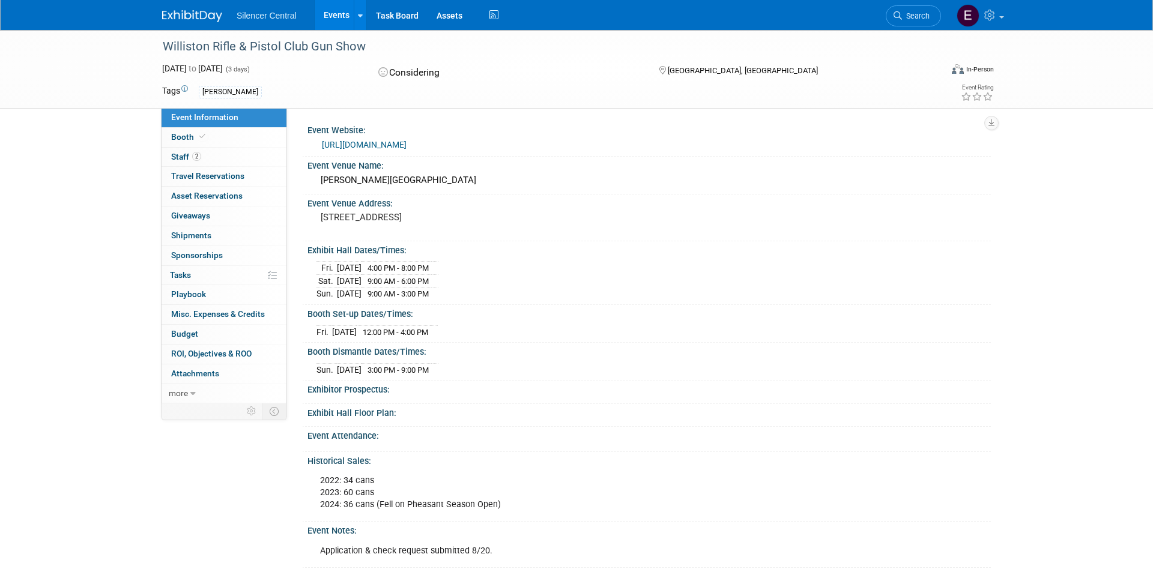
drag, startPoint x: 183, startPoint y: 44, endPoint x: 385, endPoint y: 47, distance: 201.9
click at [385, 48] on div "Williston Rifle & Pistol Club Gun Show" at bounding box center [542, 46] width 779 height 32
copy div "Williston Rifle & Pistol Club Gun Show"
click at [230, 142] on link "Booth" at bounding box center [224, 137] width 125 height 19
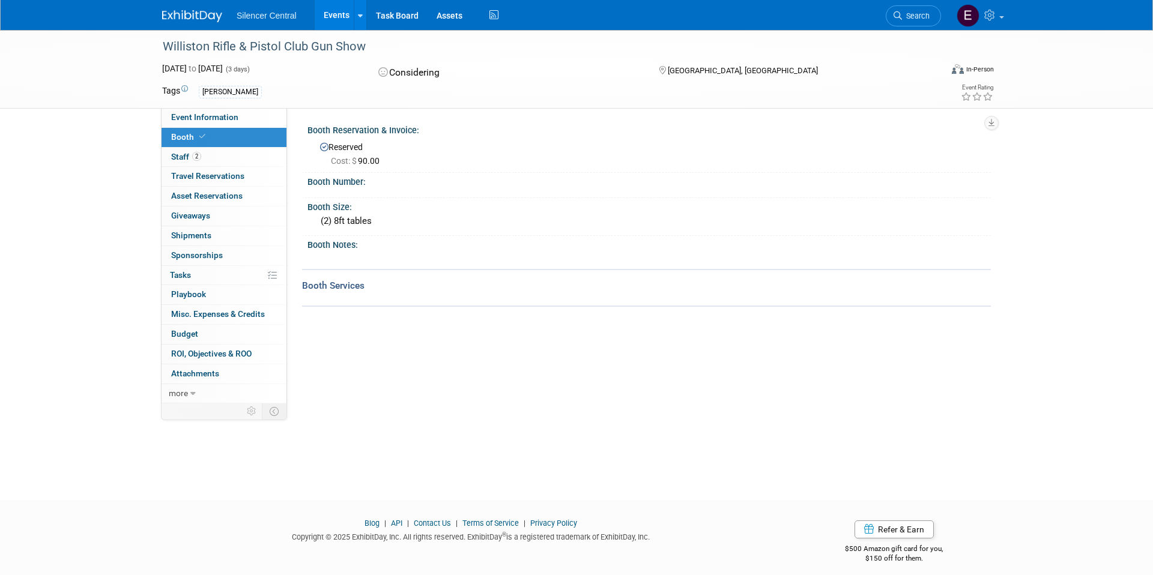
scroll to position [6, 0]
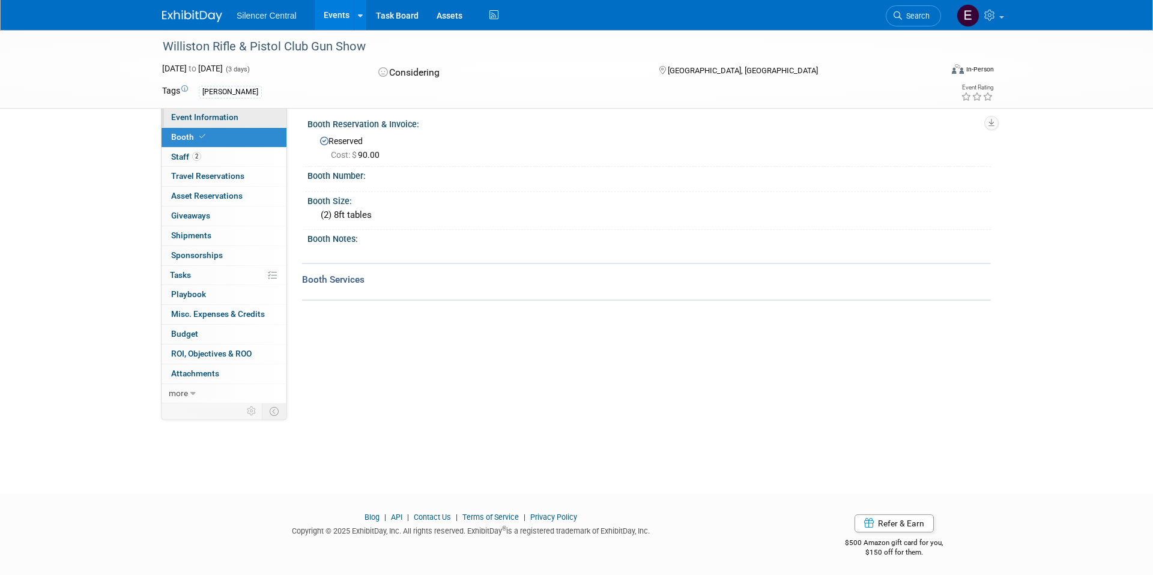
click at [234, 122] on link "Event Information" at bounding box center [224, 117] width 125 height 19
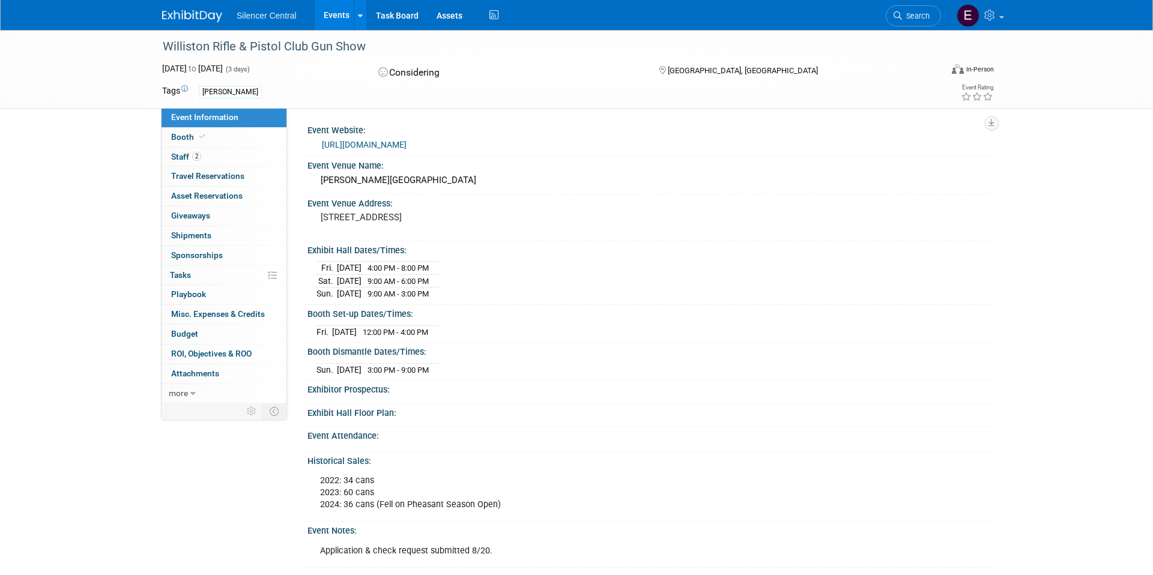
drag, startPoint x: 360, startPoint y: 181, endPoint x: 479, endPoint y: 183, distance: 118.4
click at [479, 183] on div "[PERSON_NAME][GEOGRAPHIC_DATA]" at bounding box center [650, 180] width 666 height 19
copy div "[PERSON_NAME][GEOGRAPHIC_DATA]"
drag, startPoint x: 538, startPoint y: 137, endPoint x: 320, endPoint y: 146, distance: 217.6
click at [320, 146] on div "[URL][DOMAIN_NAME]" at bounding box center [650, 143] width 666 height 17
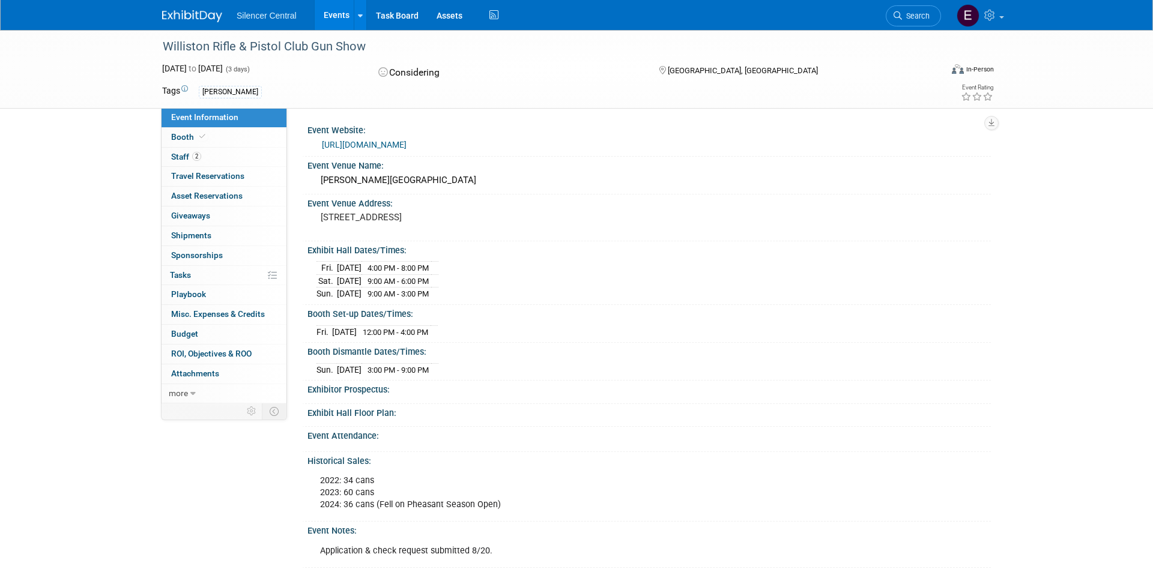
copy link "[URL][DOMAIN_NAME]"
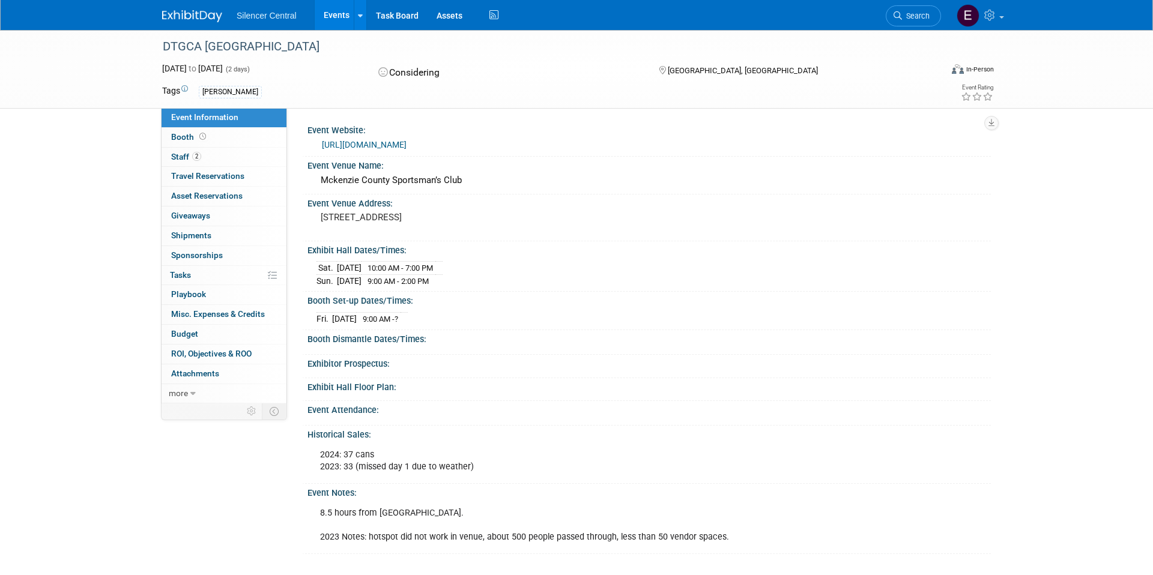
drag, startPoint x: 325, startPoint y: 143, endPoint x: 555, endPoint y: 145, distance: 230.1
click at [551, 144] on div "[URL][DOMAIN_NAME]" at bounding box center [650, 143] width 666 height 17
copy link "[URL][DOMAIN_NAME]"
click at [245, 139] on link "Booth" at bounding box center [224, 137] width 125 height 19
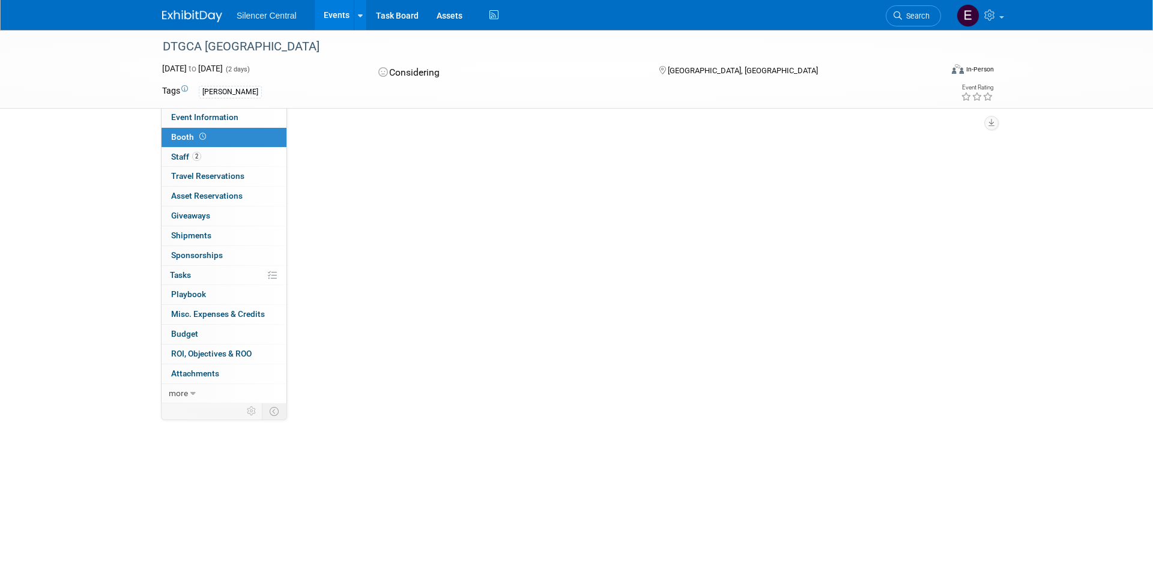
click at [245, 139] on link "Booth" at bounding box center [224, 137] width 125 height 19
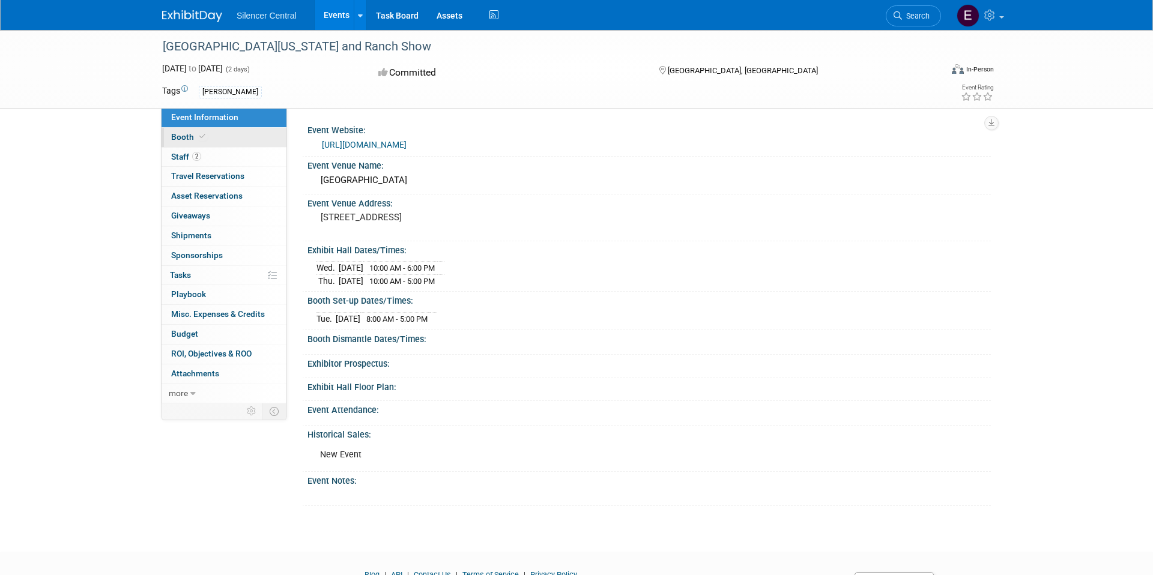
click at [221, 140] on link "Booth" at bounding box center [224, 137] width 125 height 19
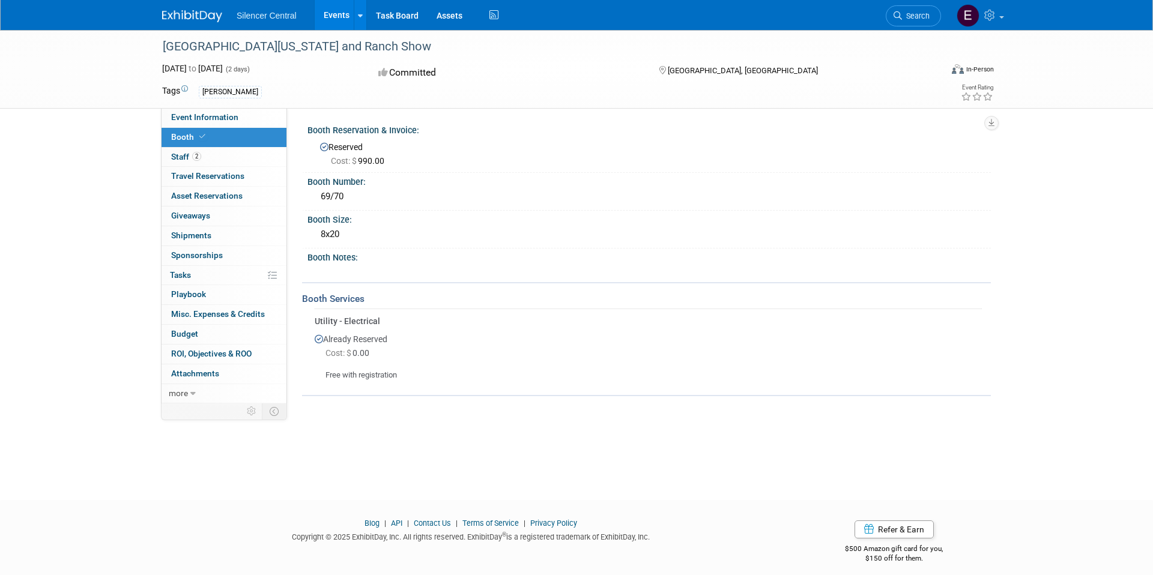
scroll to position [5, 0]
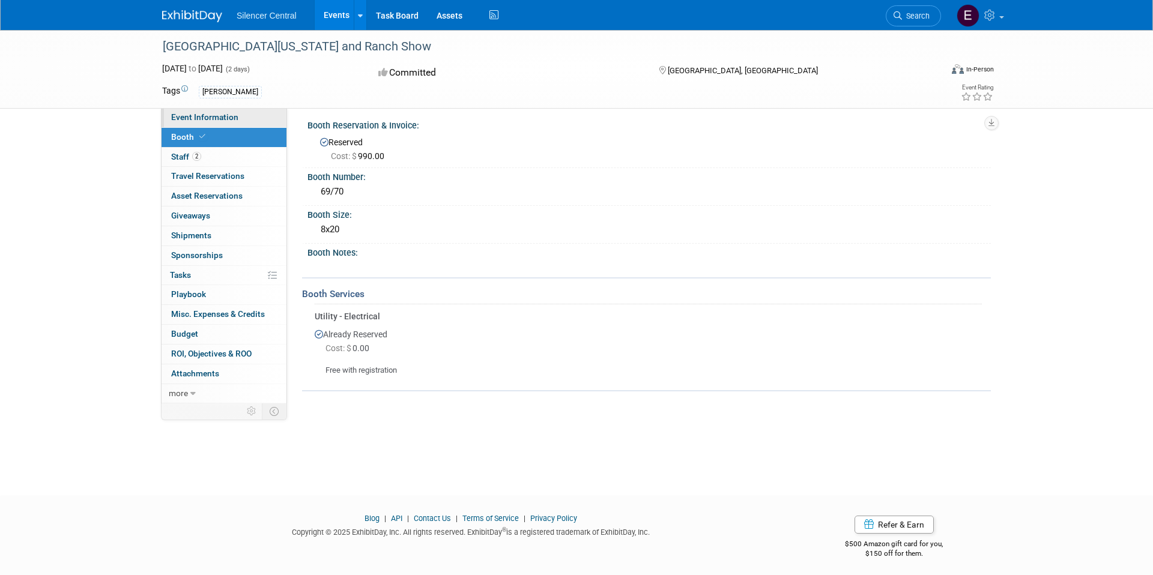
click at [237, 123] on link "Event Information" at bounding box center [224, 117] width 125 height 19
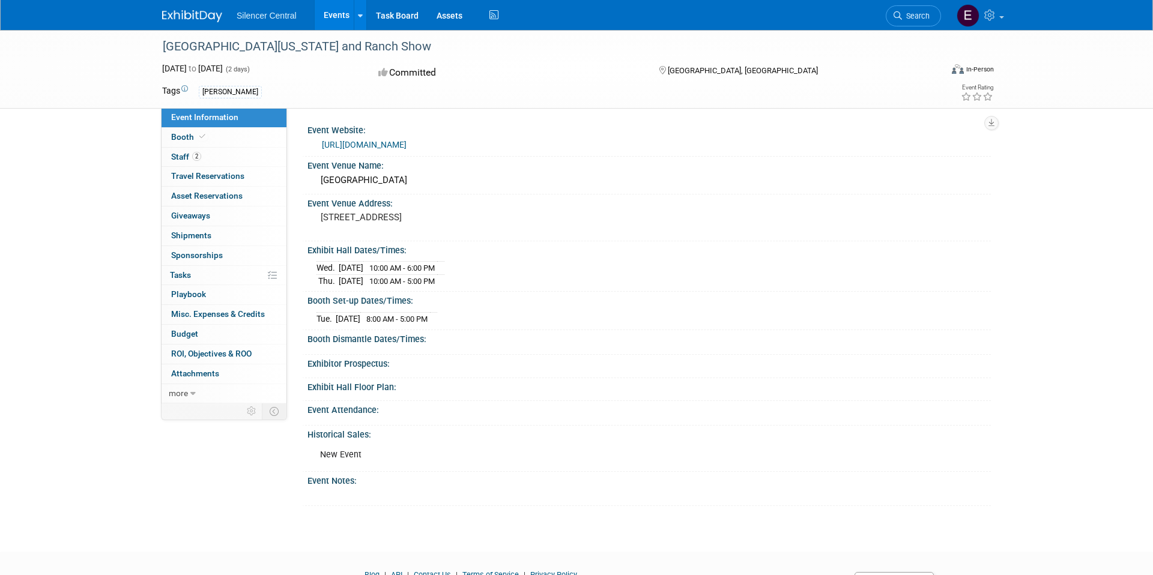
drag, startPoint x: 320, startPoint y: 219, endPoint x: 397, endPoint y: 217, distance: 76.9
click at [396, 217] on pre "2905 East North St, Victoria, TX 77901" at bounding box center [450, 217] width 258 height 11
copy pre "2905 East North St"
drag, startPoint x: 551, startPoint y: 142, endPoint x: 329, endPoint y: 142, distance: 222.2
click at [323, 141] on div "https://www.southtexasfarmandranchshow.com/" at bounding box center [652, 145] width 660 height 14
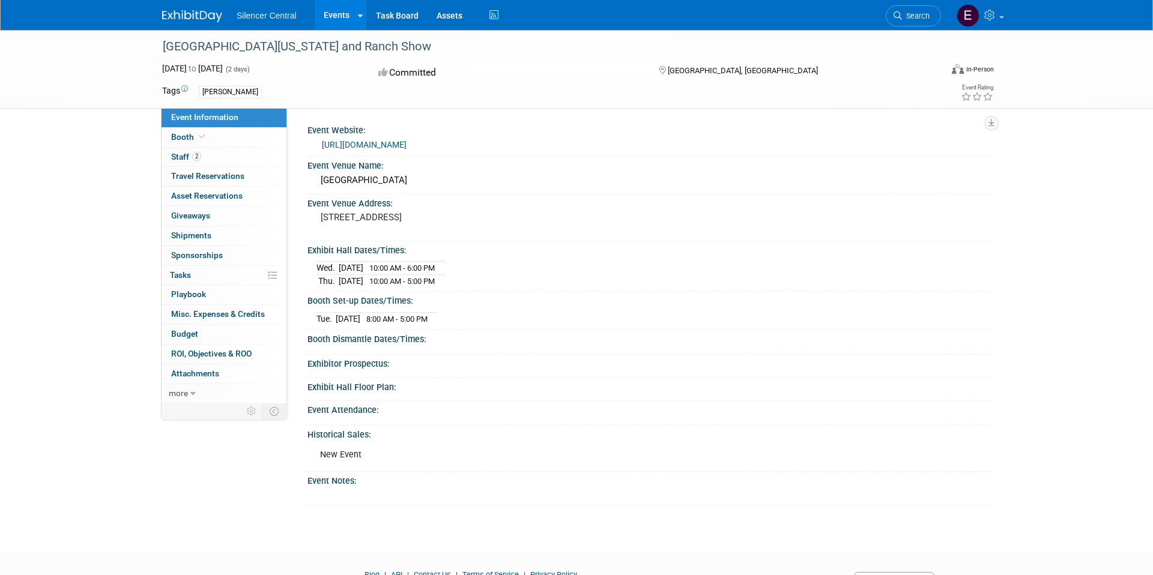
copy link "https://www.southtexasfarmandranchshow.com/"
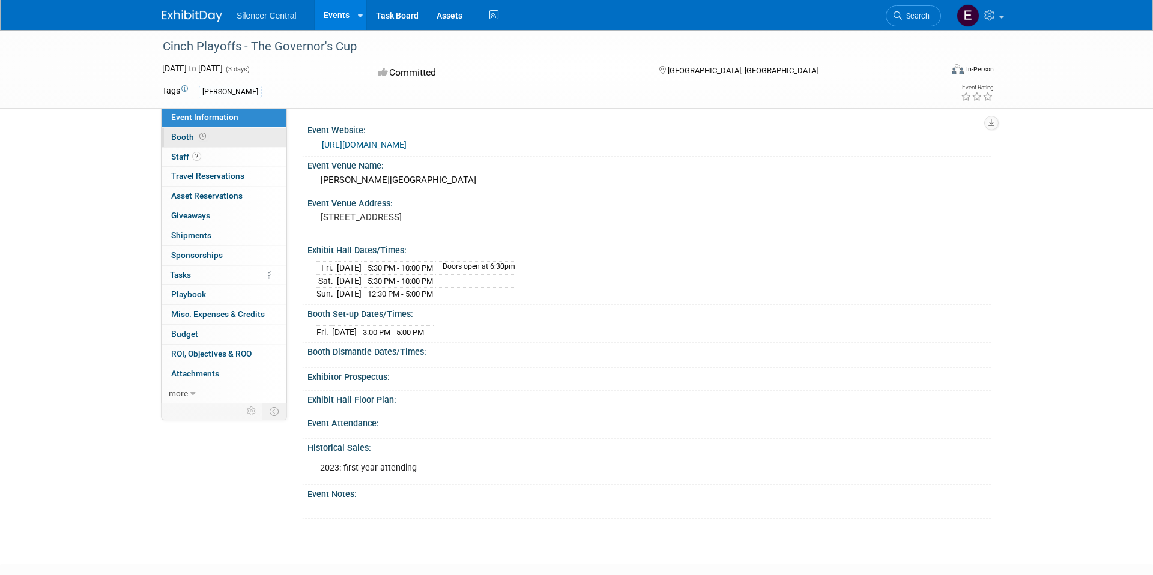
click at [231, 138] on link "Booth" at bounding box center [224, 137] width 125 height 19
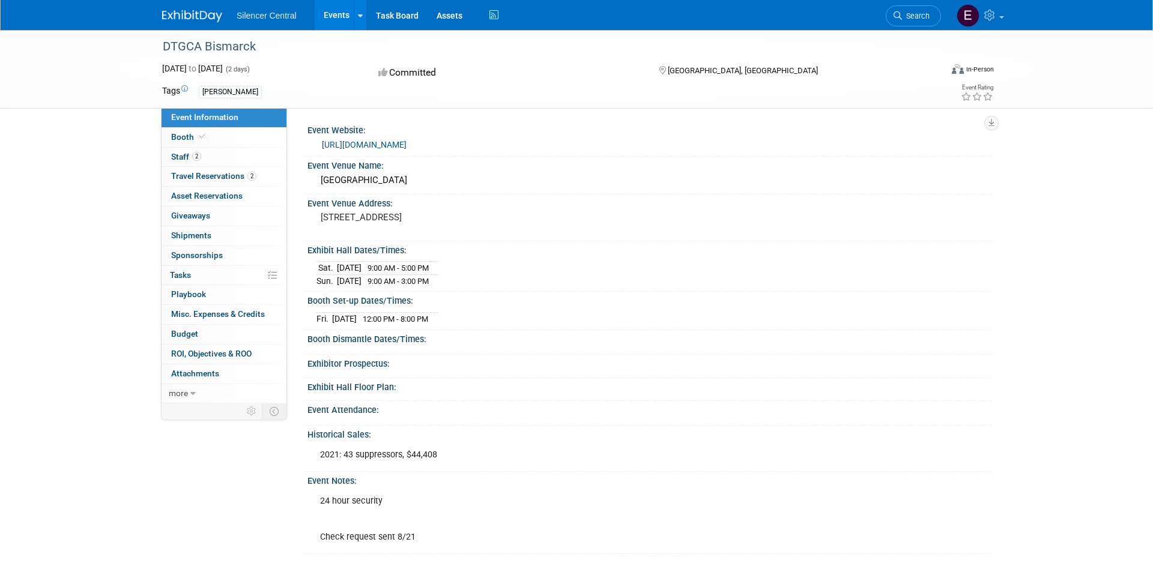
drag, startPoint x: 318, startPoint y: 217, endPoint x: 493, endPoint y: 219, distance: 174.2
click at [491, 218] on div "315 S 5th St, Bismarck, ND 58504" at bounding box center [450, 223] width 267 height 28
copy pre "315 S 5th St, Bismarck, ND 58504"
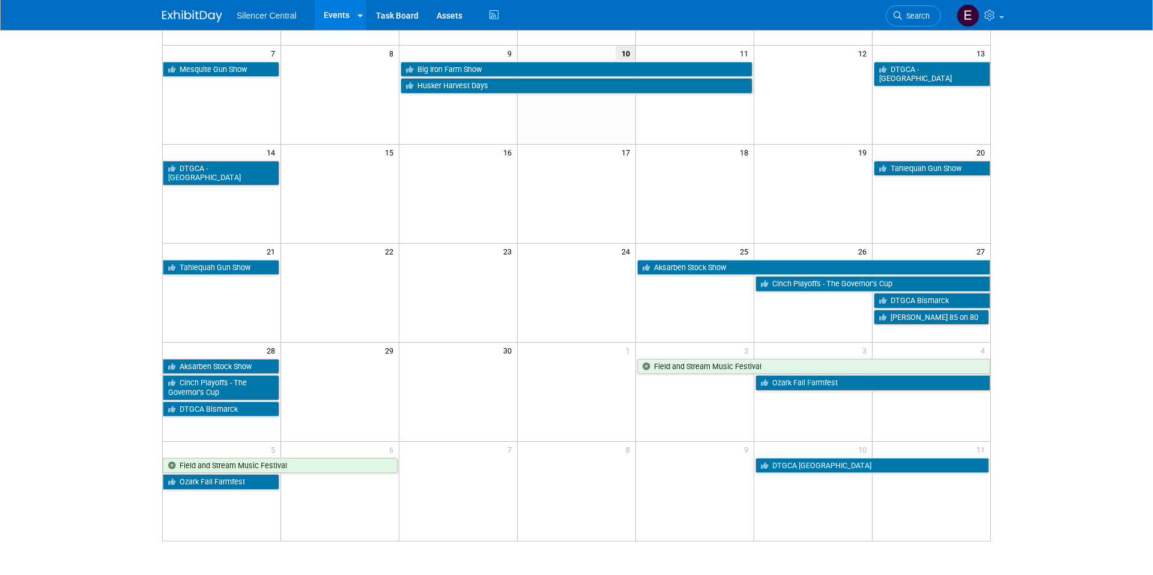
scroll to position [183, 0]
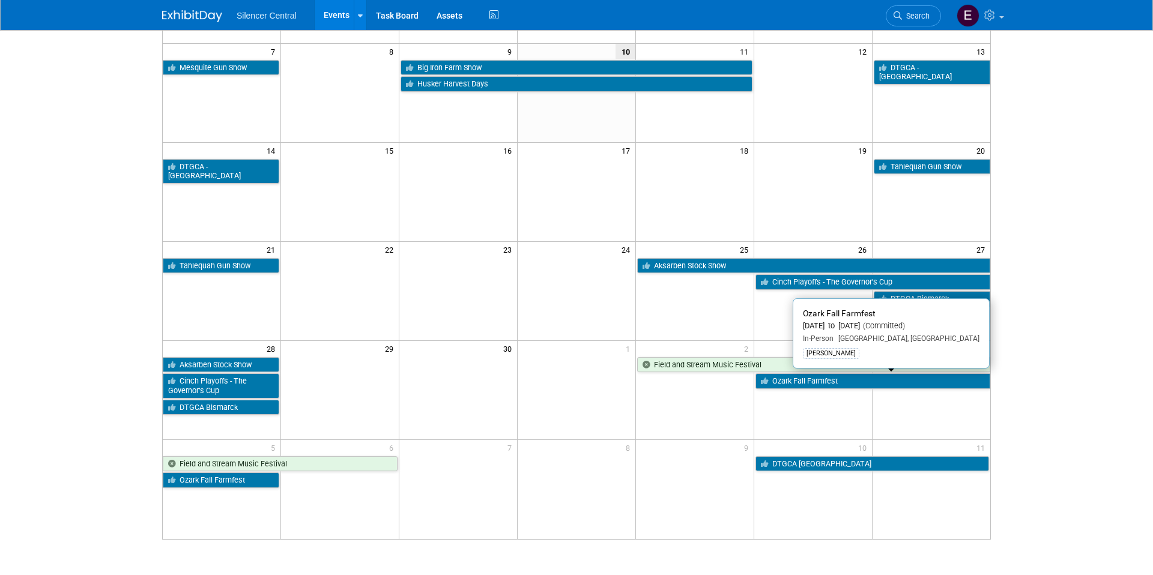
click at [855, 386] on link "Ozark Fall Farmfest" at bounding box center [873, 382] width 235 height 16
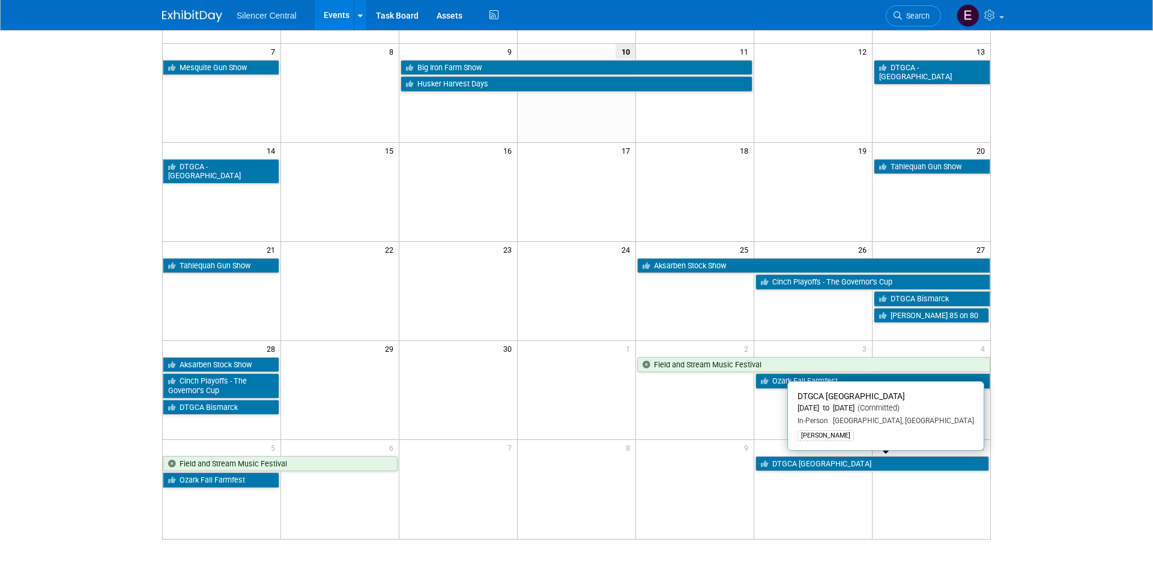
click at [856, 461] on link "DTGCA [GEOGRAPHIC_DATA]" at bounding box center [873, 465] width 234 height 16
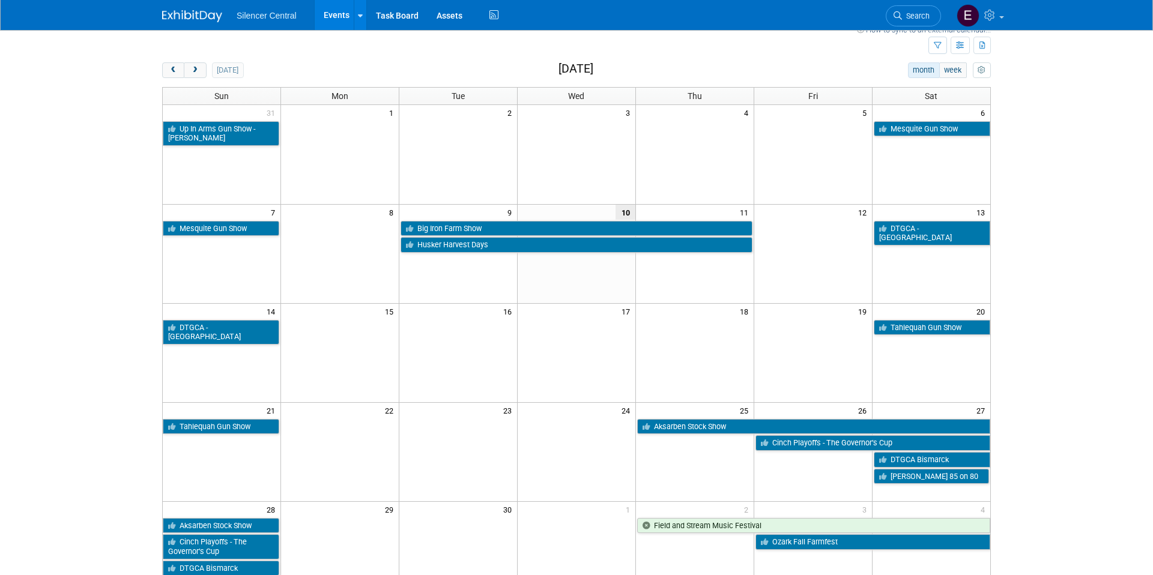
scroll to position [0, 0]
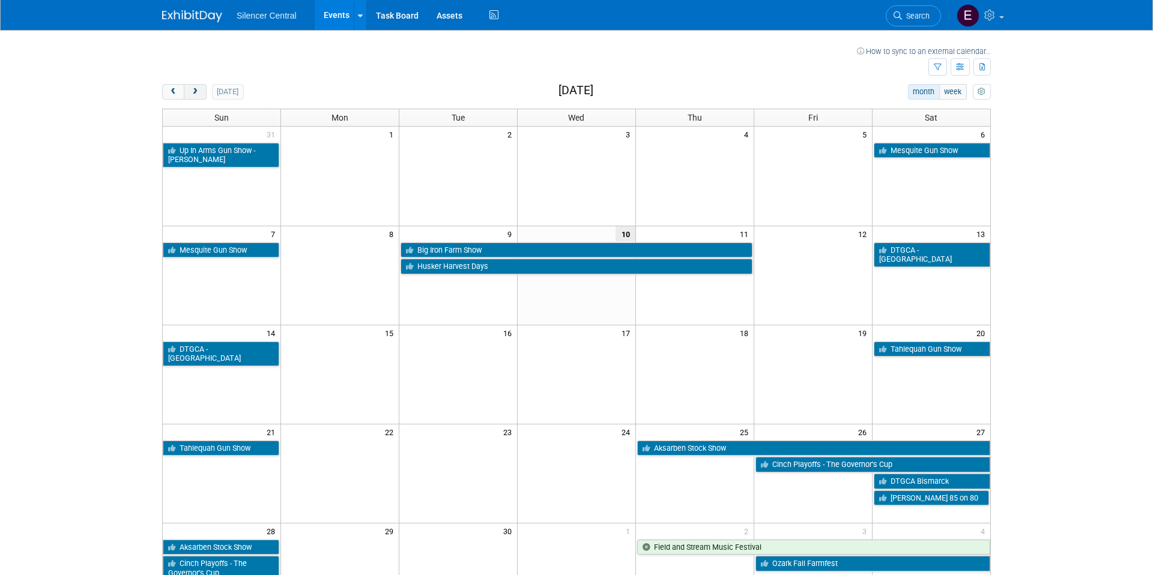
click at [203, 93] on button "next" at bounding box center [195, 92] width 22 height 16
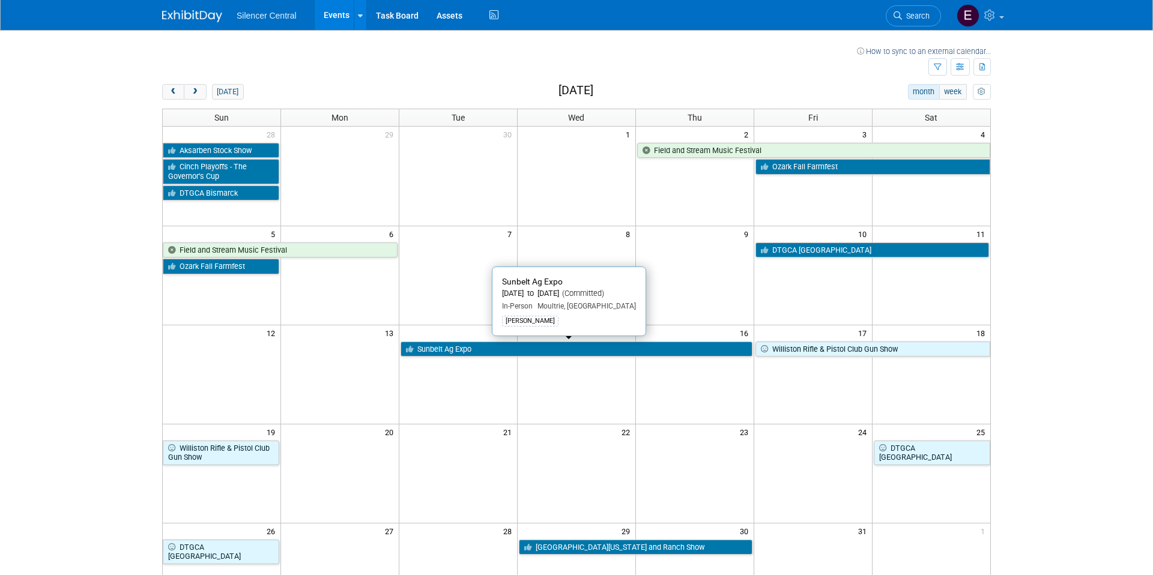
click at [548, 349] on link "Sunbelt Ag Expo" at bounding box center [577, 350] width 352 height 16
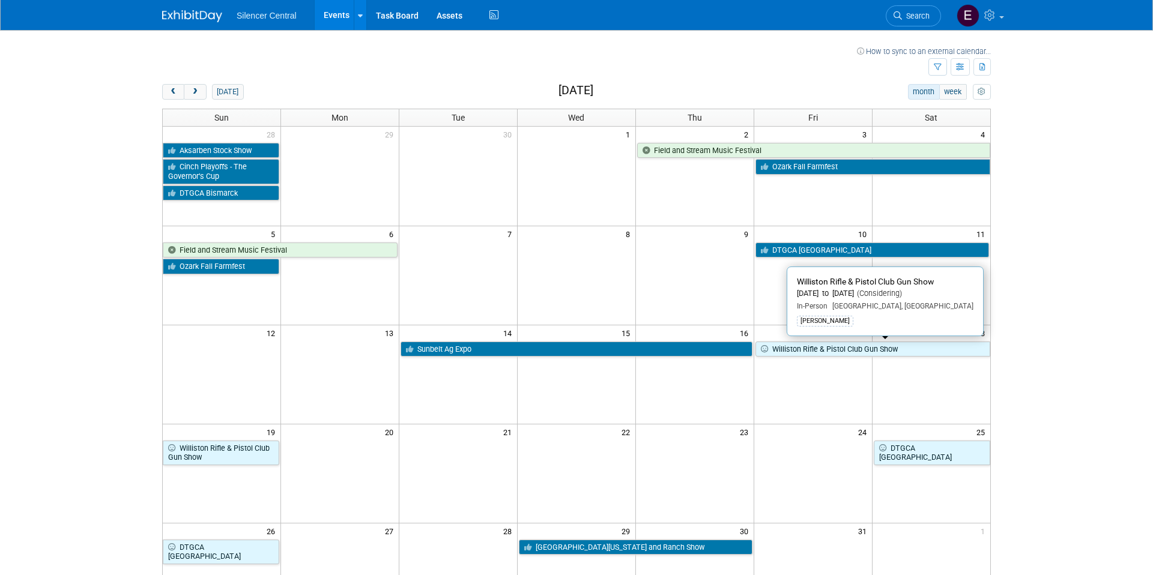
click at [888, 345] on link "Williston Rifle & Pistol Club Gun Show" at bounding box center [873, 350] width 235 height 16
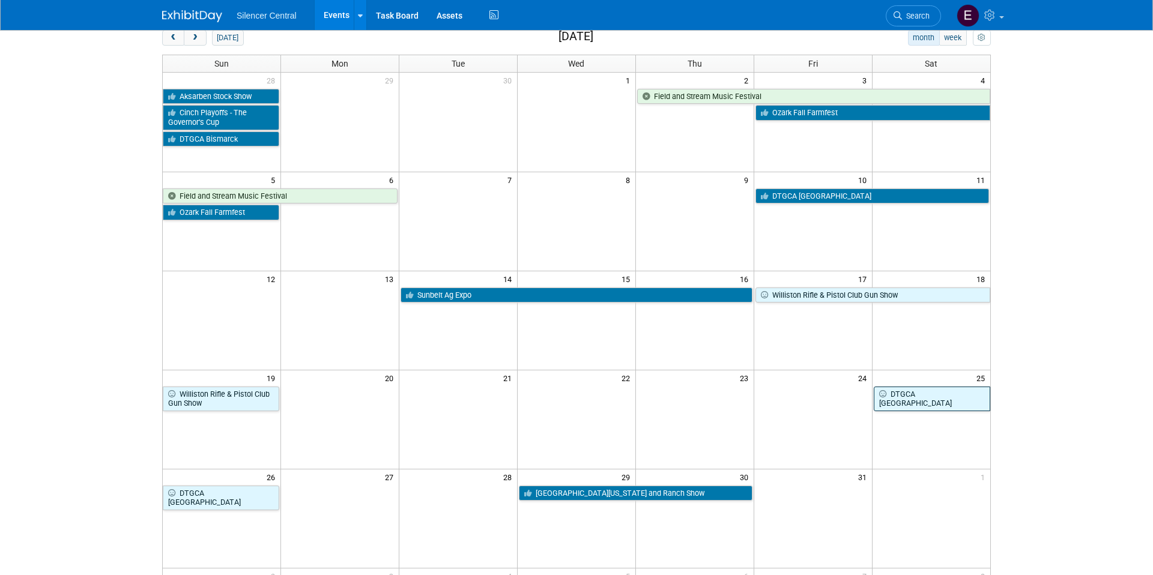
scroll to position [56, 0]
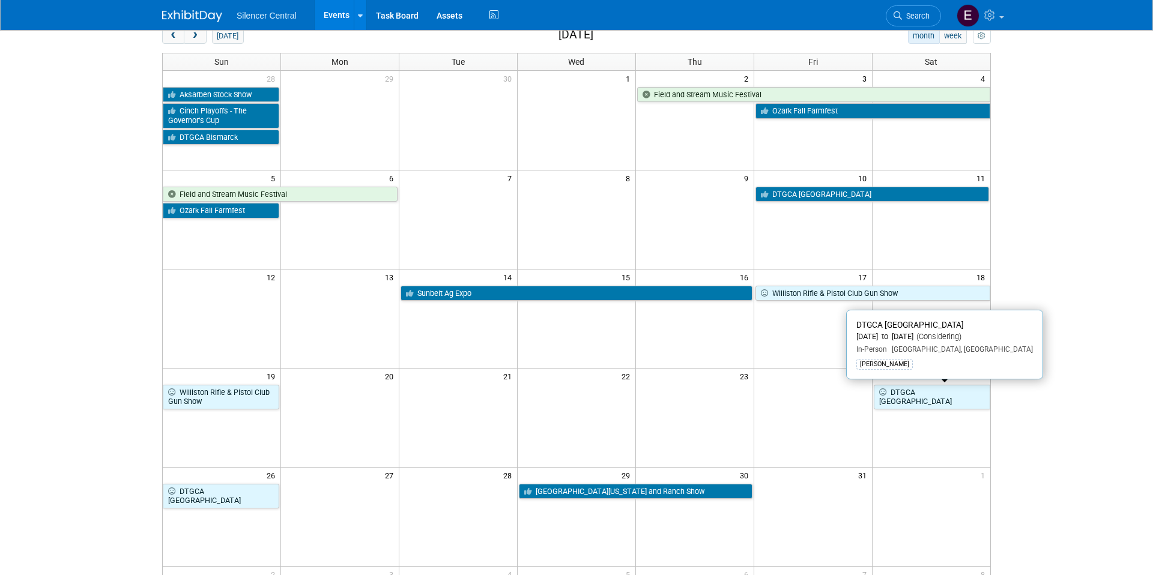
click at [948, 391] on link "DTGCA [GEOGRAPHIC_DATA]" at bounding box center [932, 397] width 117 height 25
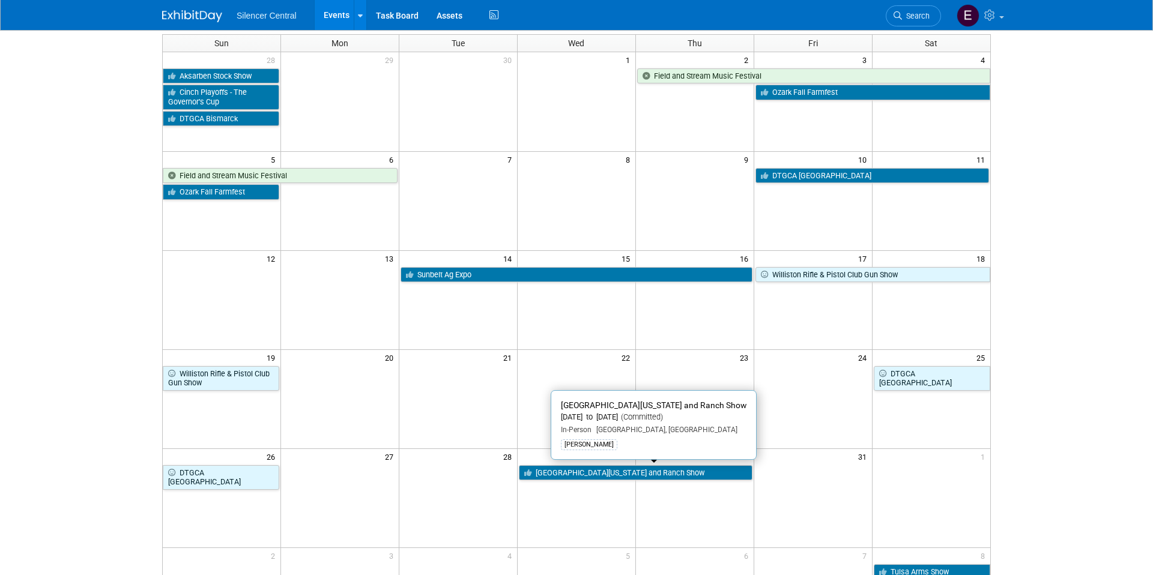
scroll to position [76, 0]
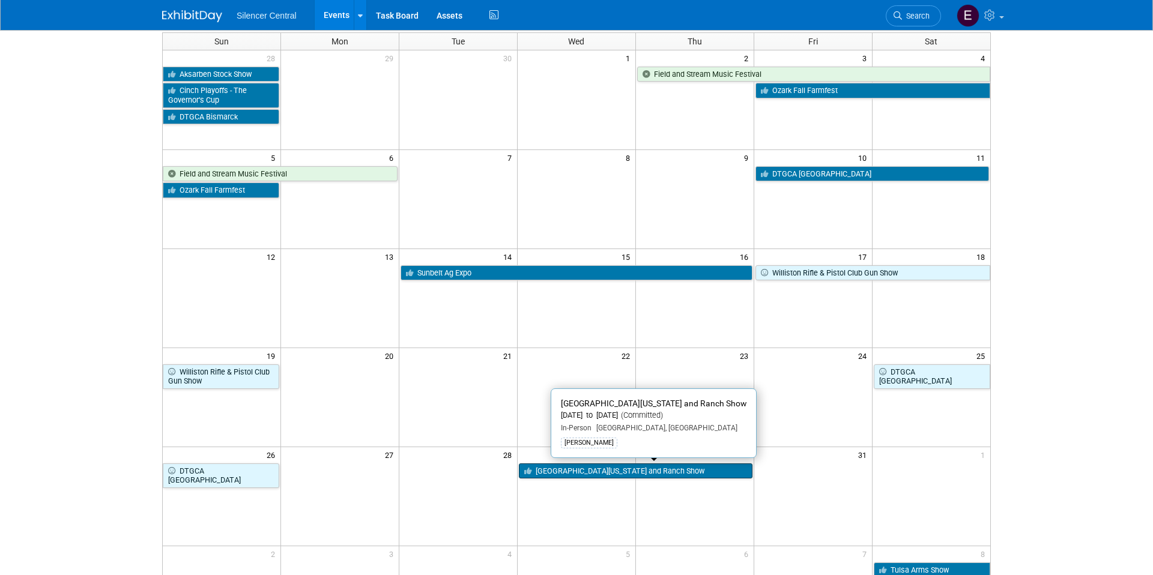
click at [631, 473] on link "[GEOGRAPHIC_DATA][US_STATE] and Ranch Show" at bounding box center [636, 472] width 234 height 16
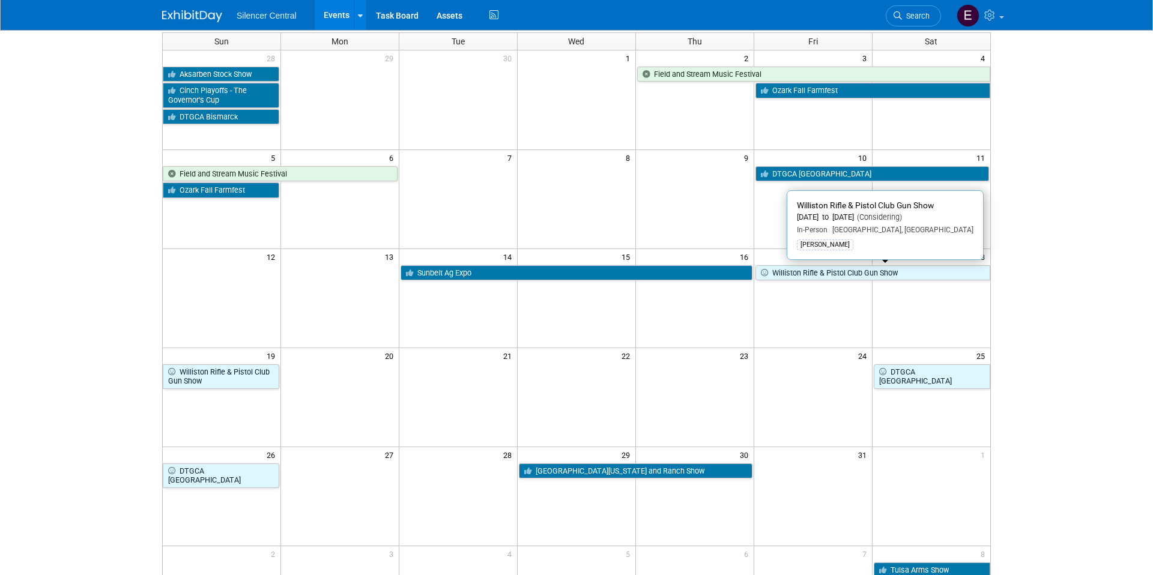
click at [837, 269] on link "Williston Rifle & Pistol Club Gun Show" at bounding box center [873, 273] width 235 height 16
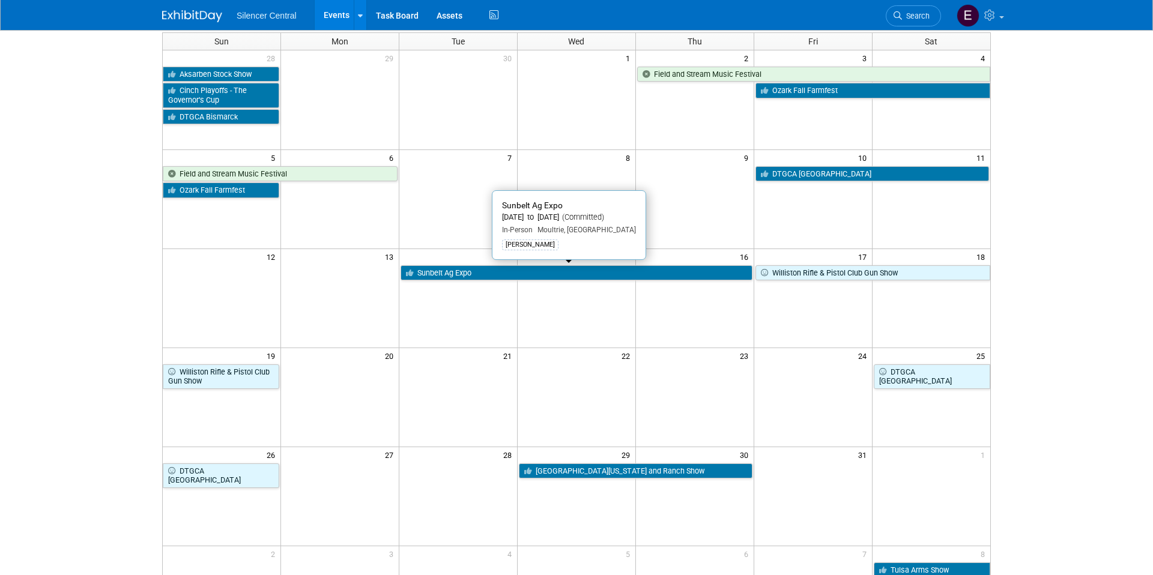
click at [717, 278] on link "Sunbelt Ag Expo" at bounding box center [577, 273] width 352 height 16
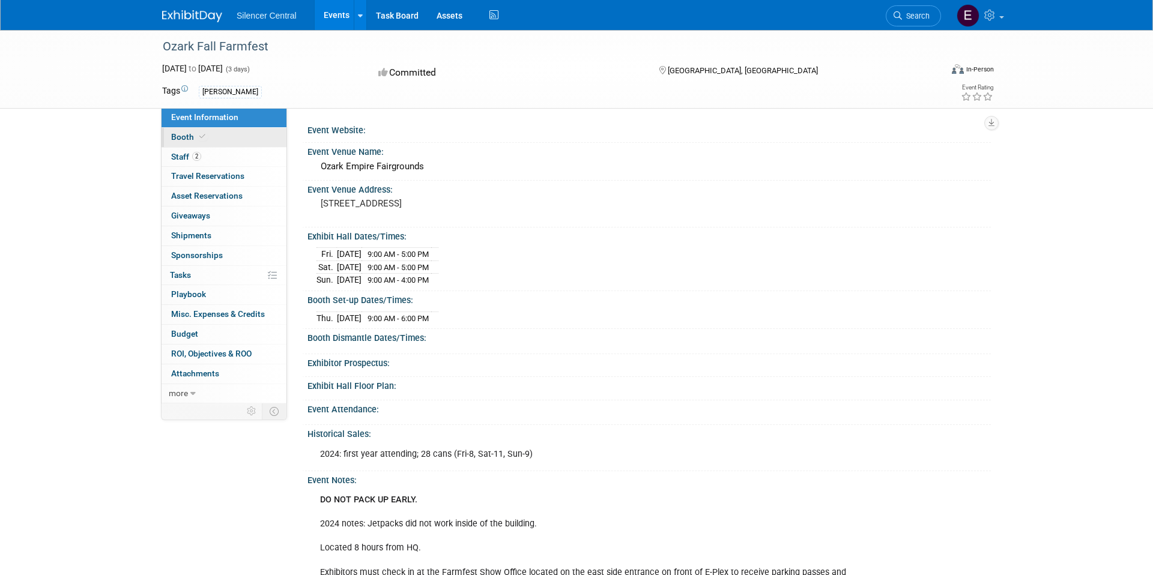
click at [204, 136] on span at bounding box center [202, 136] width 11 height 9
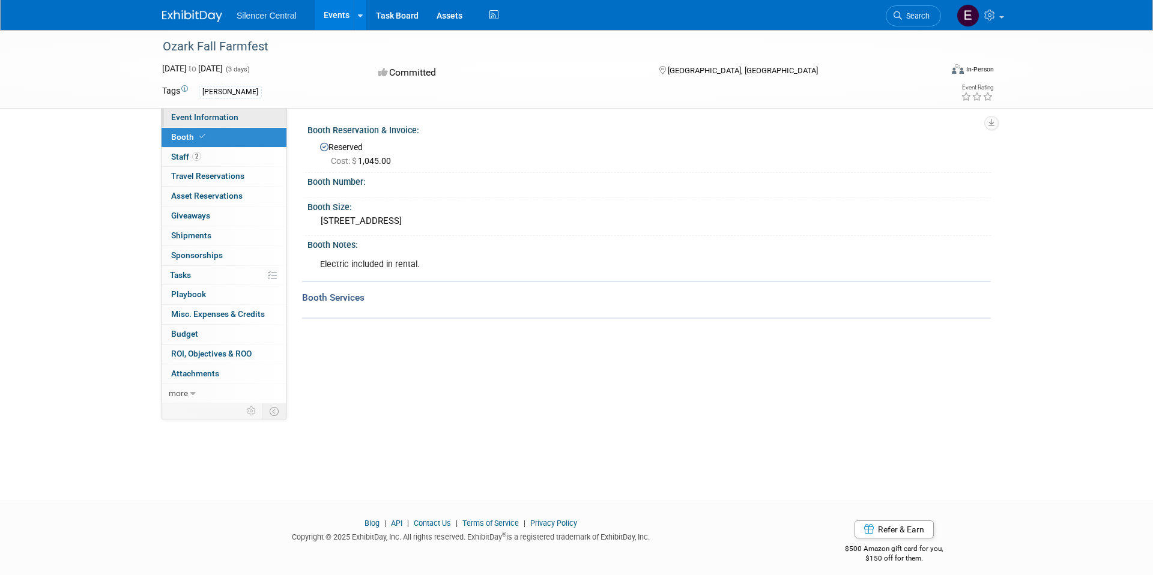
click at [196, 118] on span "Event Information" at bounding box center [204, 117] width 67 height 10
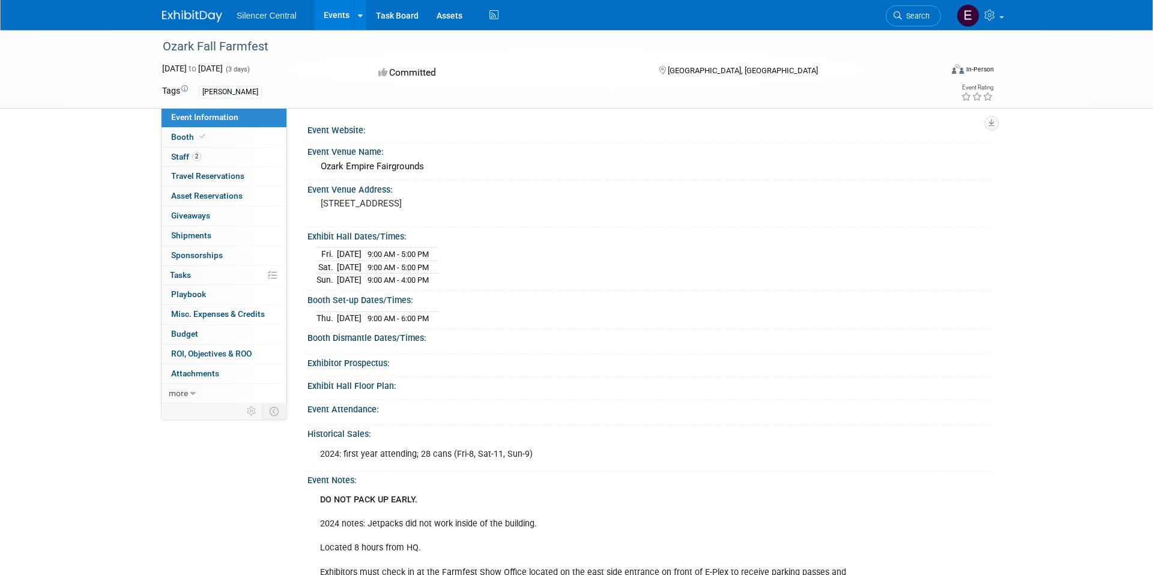
drag, startPoint x: 321, startPoint y: 201, endPoint x: 517, endPoint y: 217, distance: 196.4
click at [511, 215] on div "[STREET_ADDRESS]" at bounding box center [450, 209] width 267 height 28
copy pre "[STREET_ADDRESS]"
drag, startPoint x: 479, startPoint y: 207, endPoint x: 571, endPoint y: 217, distance: 92.5
click at [421, 204] on pre "[STREET_ADDRESS]" at bounding box center [450, 203] width 258 height 11
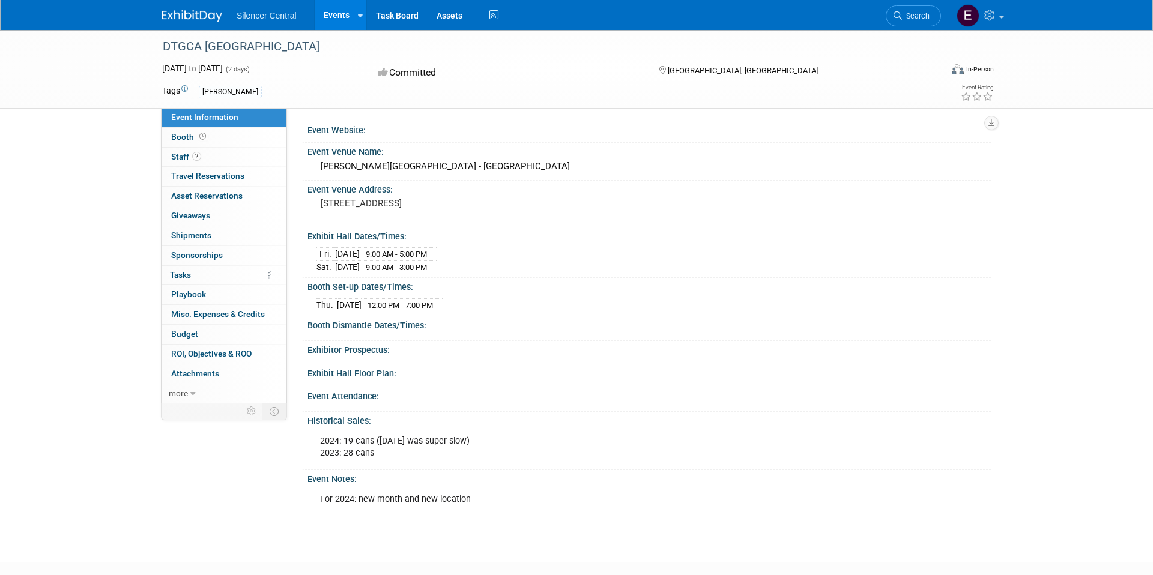
drag, startPoint x: 331, startPoint y: 205, endPoint x: 534, endPoint y: 210, distance: 203.1
click at [532, 209] on div "[STREET_ADDRESS]" at bounding box center [450, 209] width 267 height 28
click at [208, 138] on link "Booth" at bounding box center [224, 137] width 125 height 19
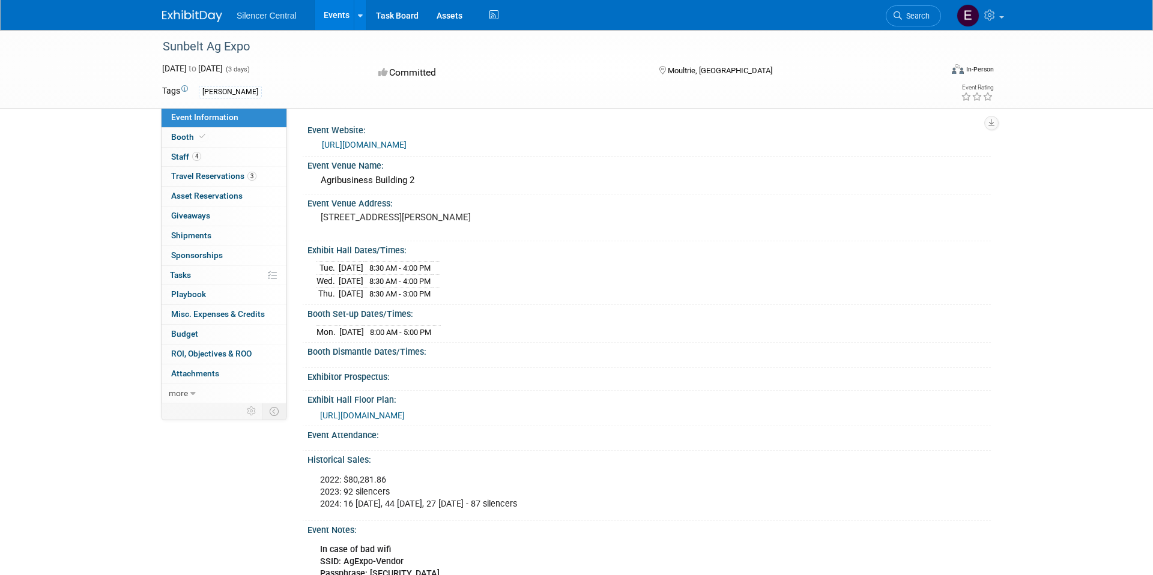
drag, startPoint x: 320, startPoint y: 217, endPoint x: 536, endPoint y: 234, distance: 216.3
click at [534, 229] on div "[STREET_ADDRESS][PERSON_NAME]" at bounding box center [450, 223] width 267 height 28
copy pre "[STREET_ADDRESS][PERSON_NAME]"
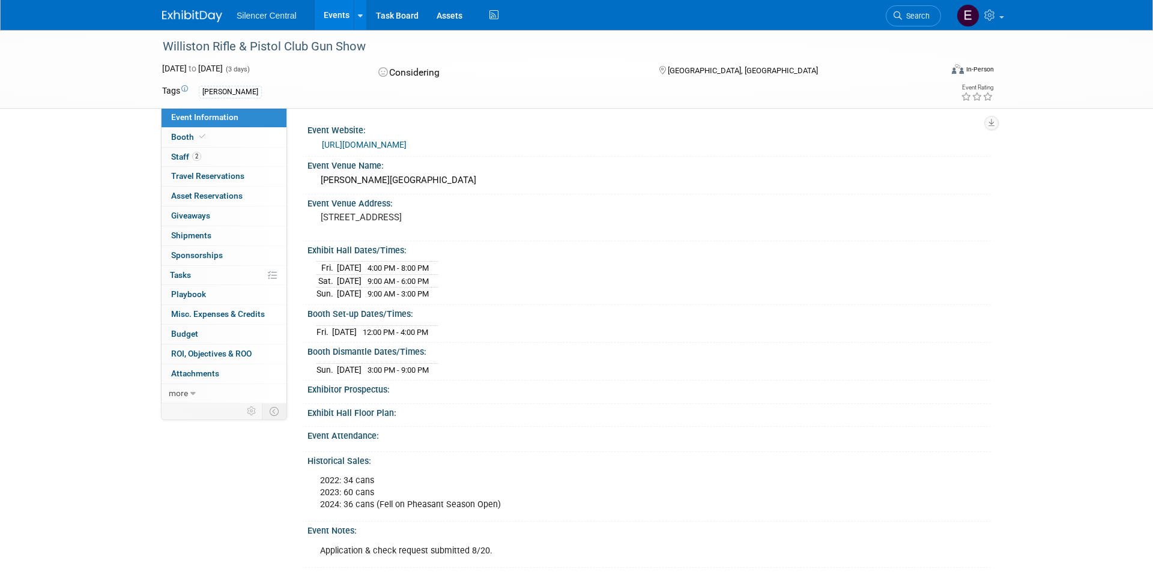
click at [449, 223] on pre "1002 11th St W, Williston, ND 58801" at bounding box center [450, 217] width 258 height 11
drag, startPoint x: 309, startPoint y: 216, endPoint x: 317, endPoint y: 217, distance: 7.8
click at [312, 216] on div "1002 11th St W, Williston, ND 58801" at bounding box center [450, 223] width 285 height 29
drag, startPoint x: 321, startPoint y: 217, endPoint x: 467, endPoint y: 237, distance: 146.7
click at [467, 237] on div "1002 11th St W, Williston, ND 58801" at bounding box center [450, 223] width 285 height 29
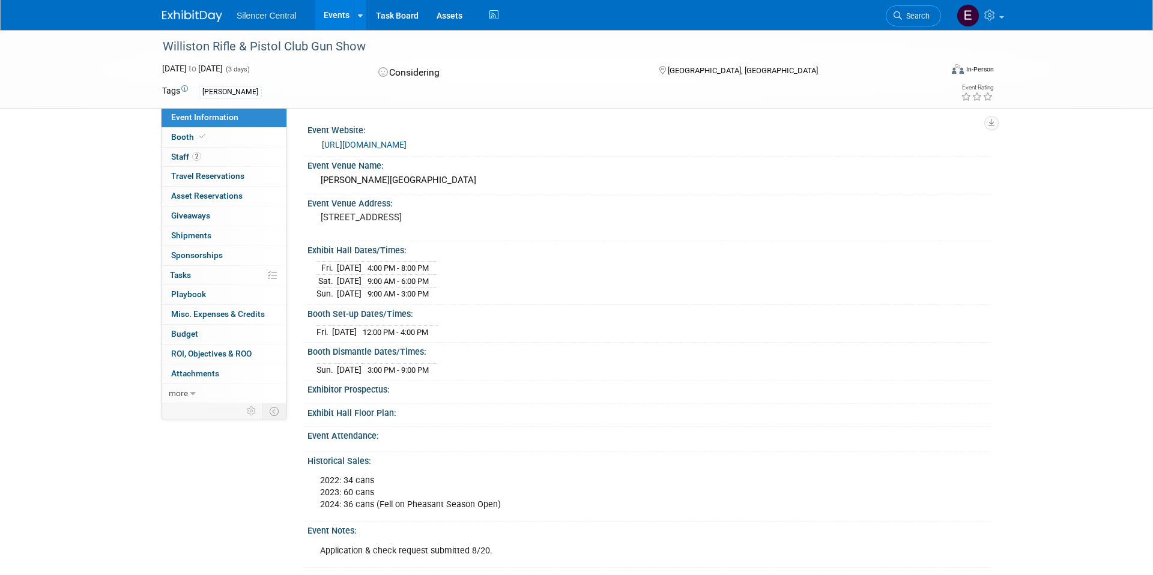
copy pre "1002 11th St W, Williston, ND 58801"
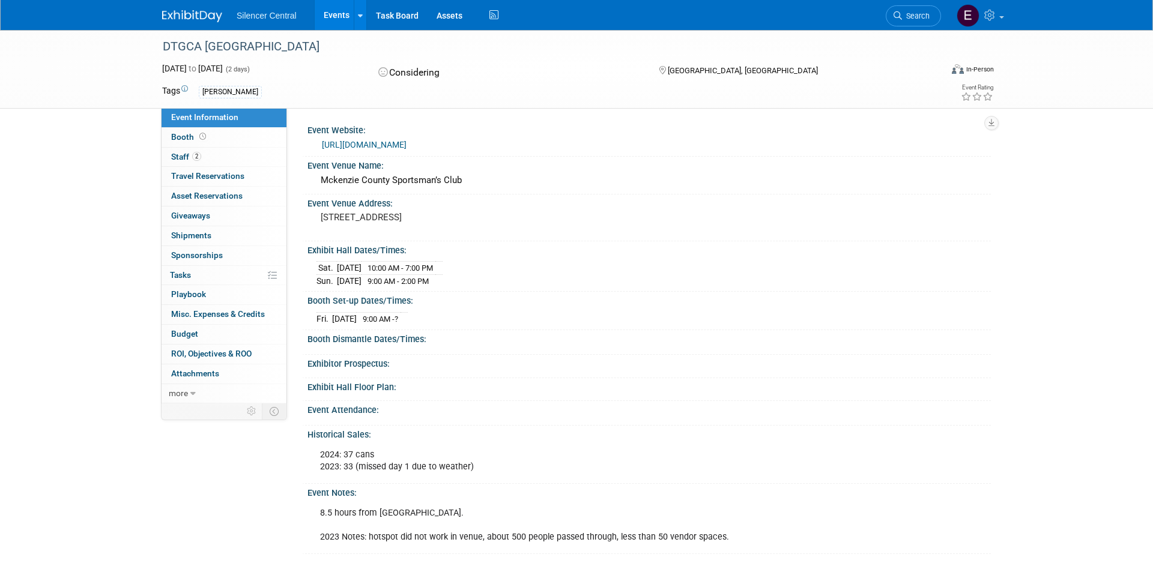
drag, startPoint x: 322, startPoint y: 216, endPoint x: 441, endPoint y: 234, distance: 120.9
click at [441, 234] on div "[STREET_ADDRESS]" at bounding box center [450, 223] width 267 height 28
copy pre "[STREET_ADDRESS]"
click at [241, 139] on link "Booth" at bounding box center [224, 137] width 125 height 19
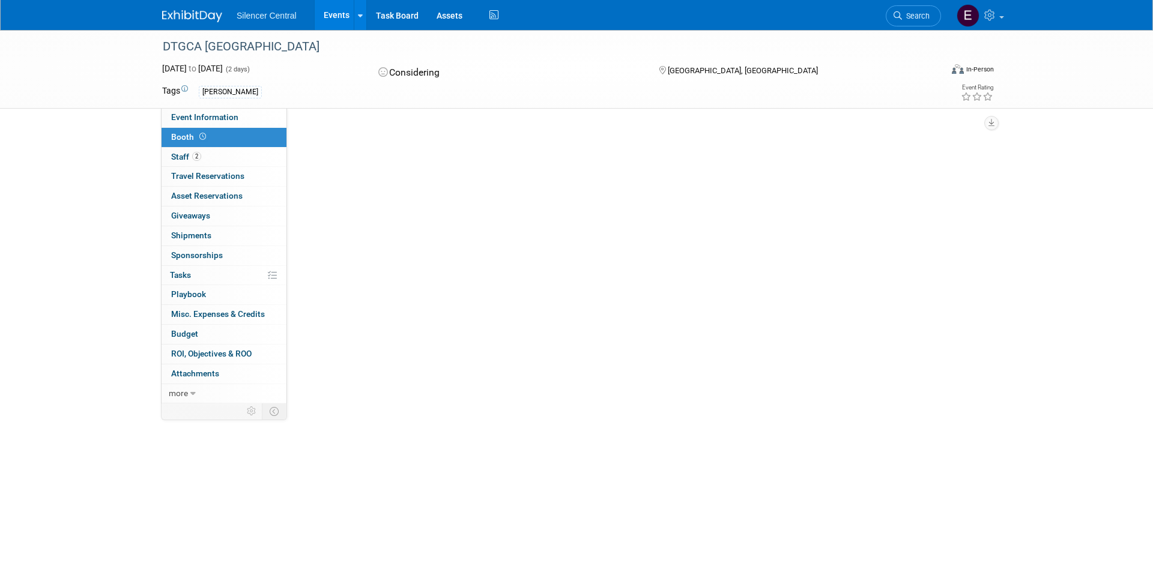
click at [241, 140] on link "Booth" at bounding box center [224, 137] width 125 height 19
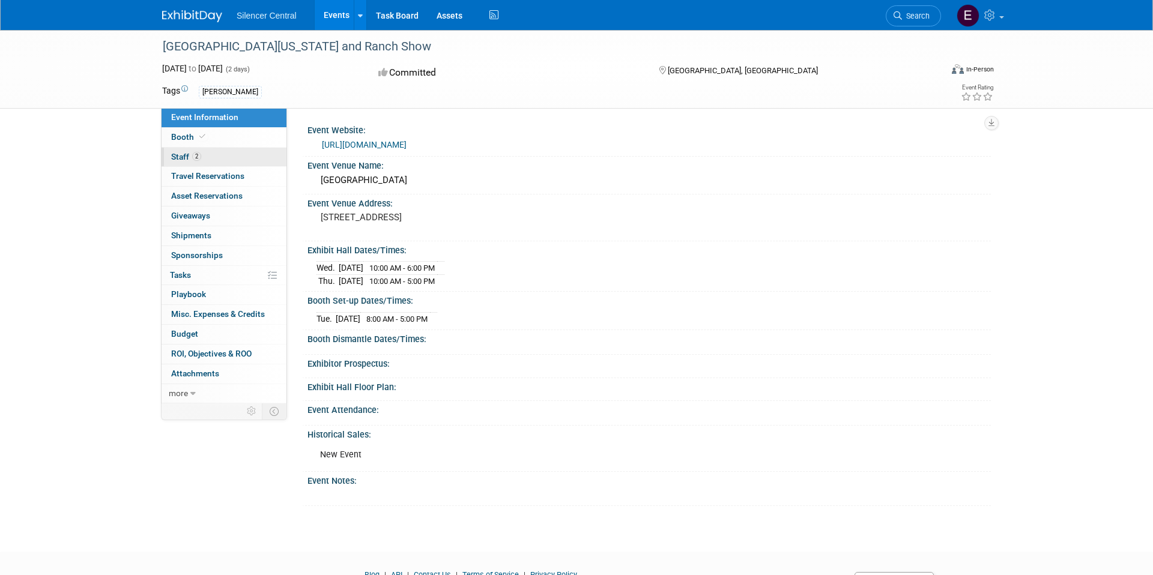
click at [212, 150] on link "2 Staff 2" at bounding box center [224, 157] width 125 height 19
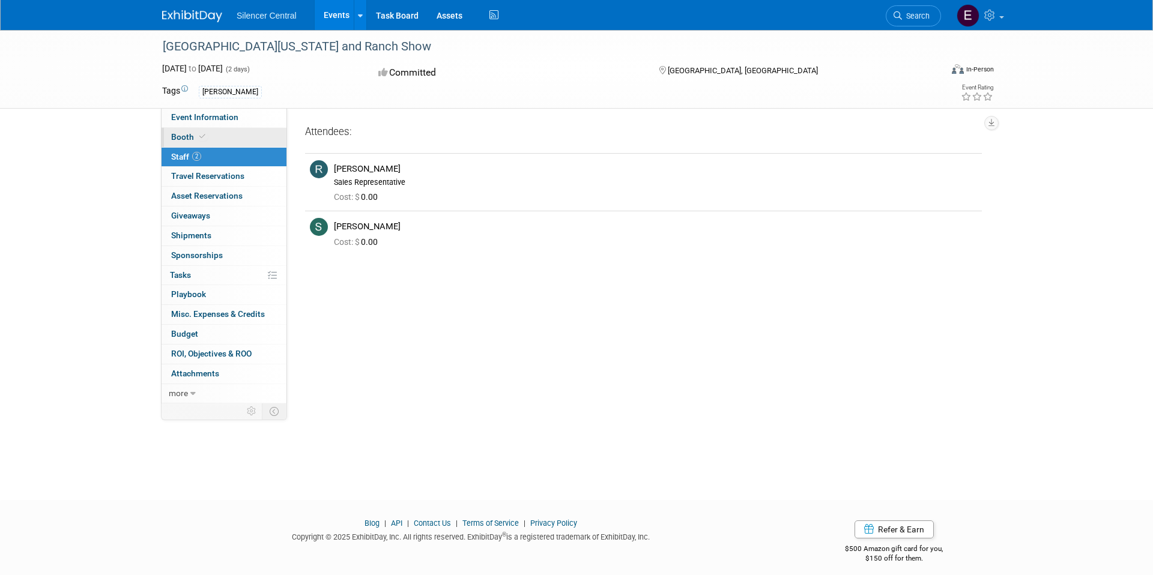
click at [206, 136] on span at bounding box center [202, 136] width 11 height 9
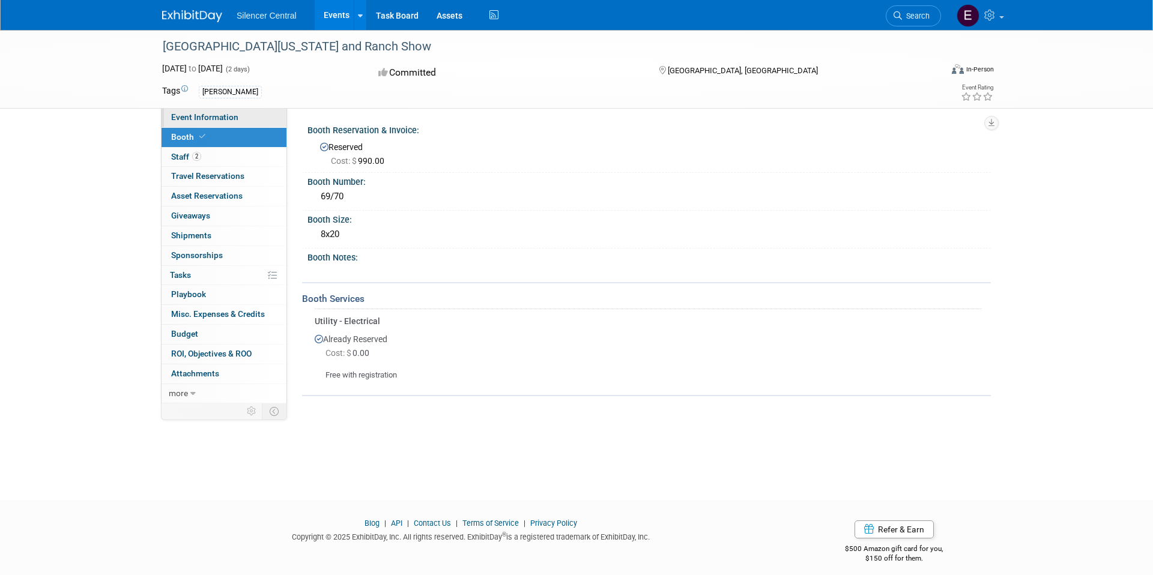
click at [221, 116] on span "Event Information" at bounding box center [204, 117] width 67 height 10
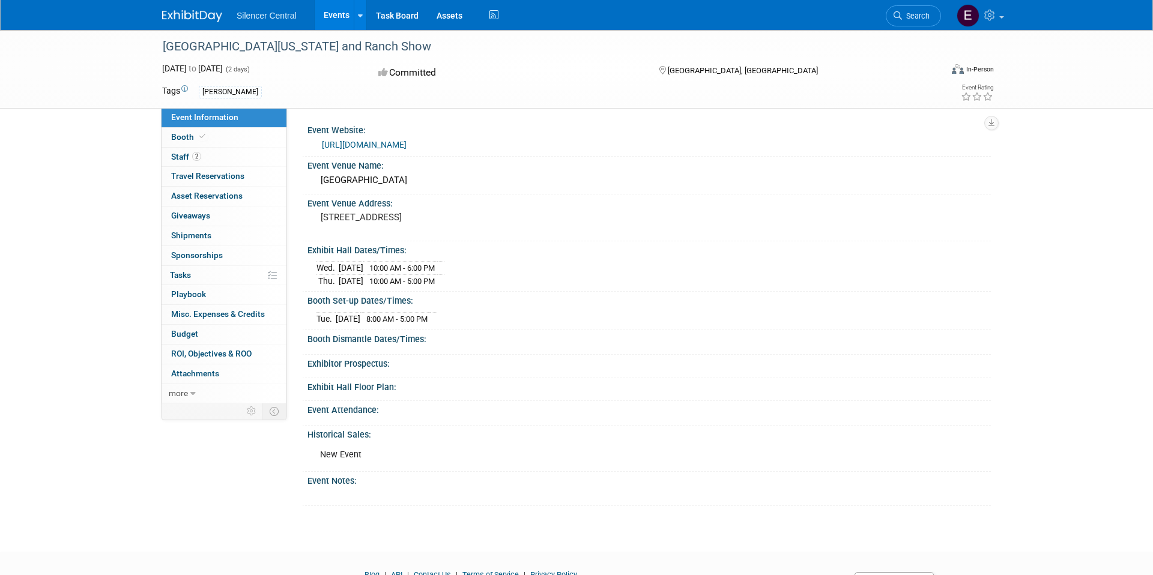
drag, startPoint x: 399, startPoint y: 223, endPoint x: 316, endPoint y: 216, distance: 83.8
click at [315, 216] on div "2905 East North St, Victoria, TX 77901" at bounding box center [450, 223] width 285 height 29
copy pre "2905 East North St, Victoria, TX 77901"
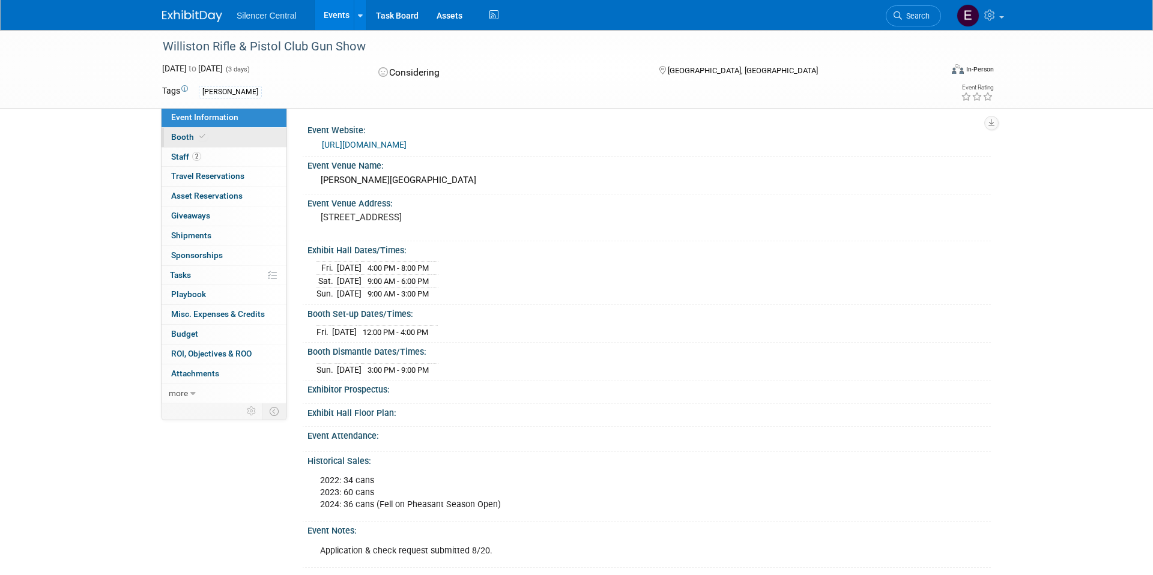
click at [233, 136] on link "Booth" at bounding box center [224, 137] width 125 height 19
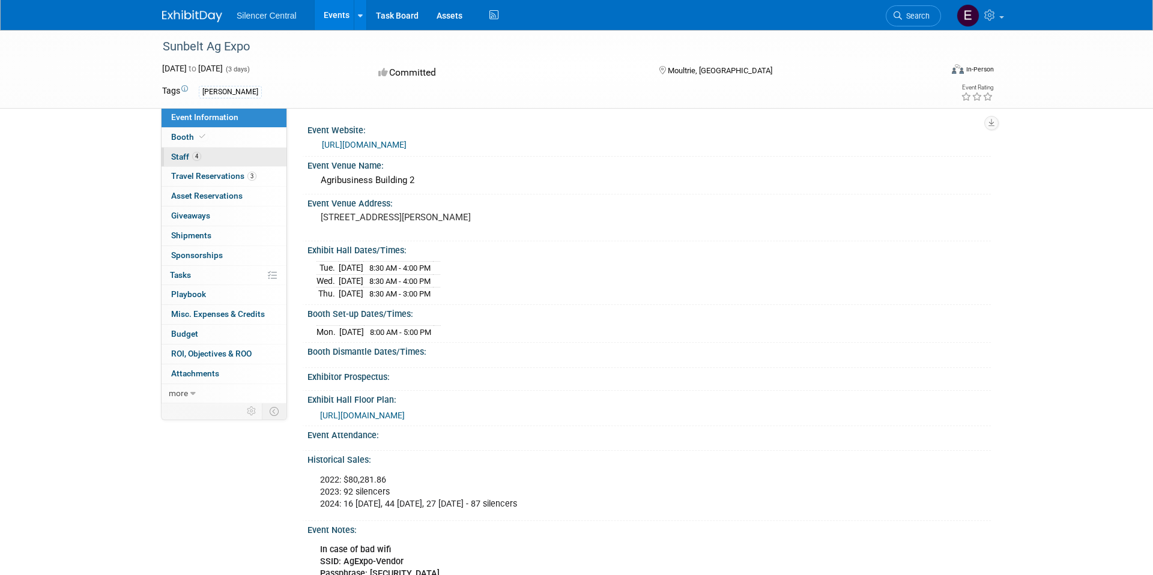
click at [207, 150] on link "4 Staff 4" at bounding box center [224, 157] width 125 height 19
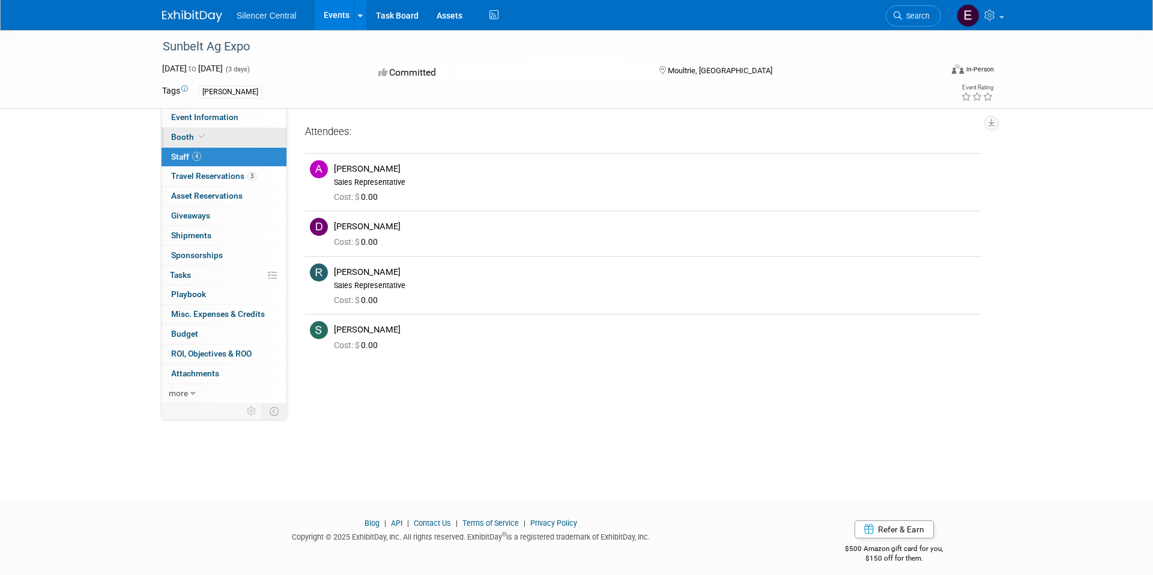
click at [199, 138] on icon at bounding box center [202, 136] width 6 height 7
